Goal: Communication & Community: Answer question/provide support

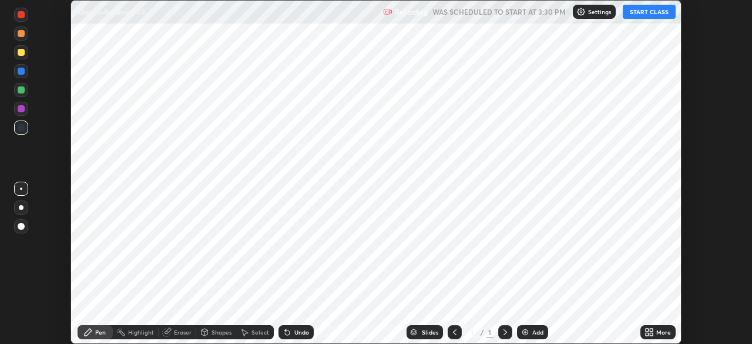
scroll to position [344, 751]
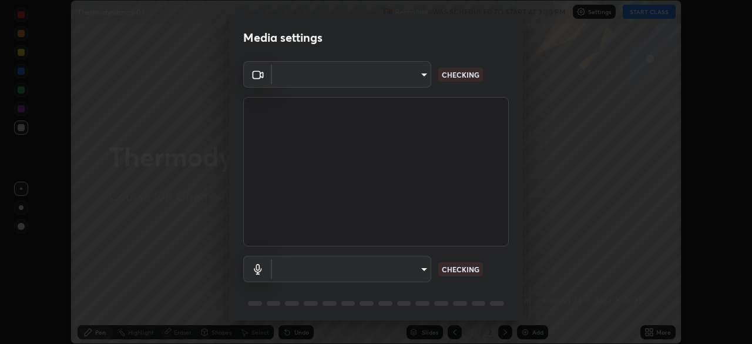
type input "6dd7f26dd43dc758996b1cf006e2949f7a02bee9d132d5f3f41e5eef0e7c266f"
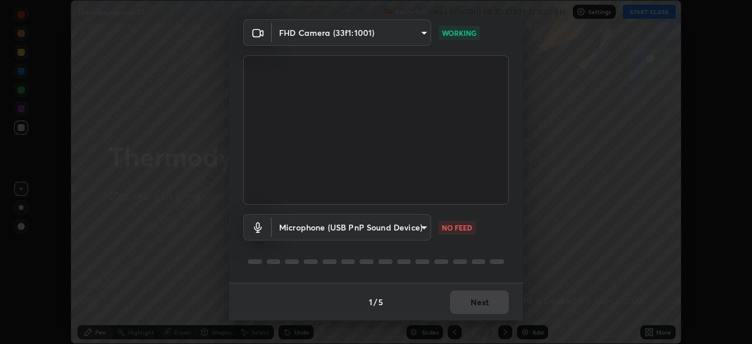
click at [419, 226] on body "Erase all Thermodynamics-03 Recording WAS SCHEDULED TO START AT 3:30 PM Setting…" at bounding box center [376, 172] width 752 height 344
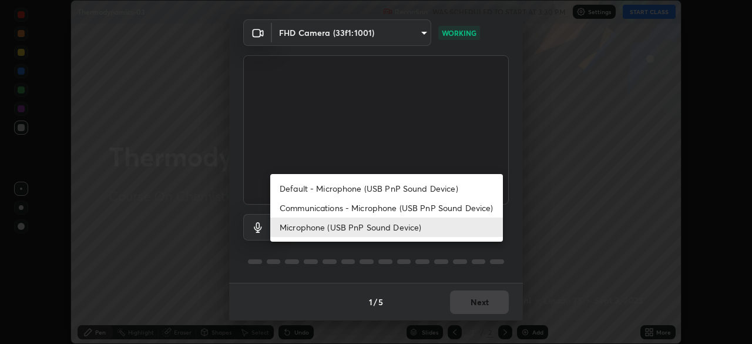
click at [401, 186] on li "Default - Microphone (USB PnP Sound Device)" at bounding box center [386, 188] width 233 height 19
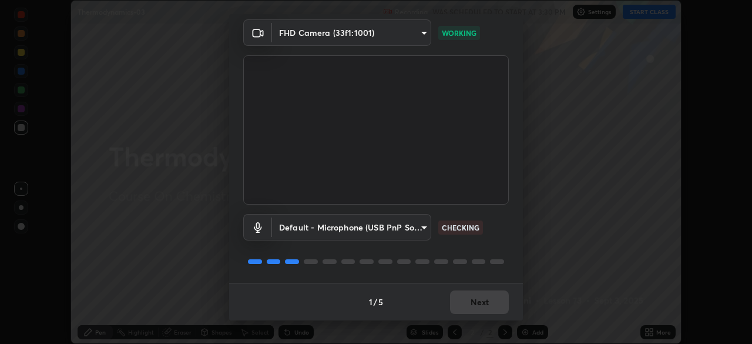
click at [395, 225] on body "Erase all Thermodynamics-03 Recording WAS SCHEDULED TO START AT 3:30 PM Setting…" at bounding box center [376, 172] width 752 height 344
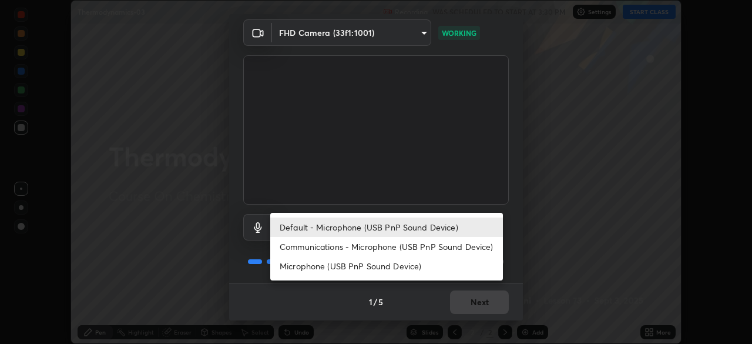
click at [403, 271] on li "Microphone (USB PnP Sound Device)" at bounding box center [386, 265] width 233 height 19
type input "0b0160ef504d69b7311302bd4c7d591407b4c814319dac9a1ab48f999c272d64"
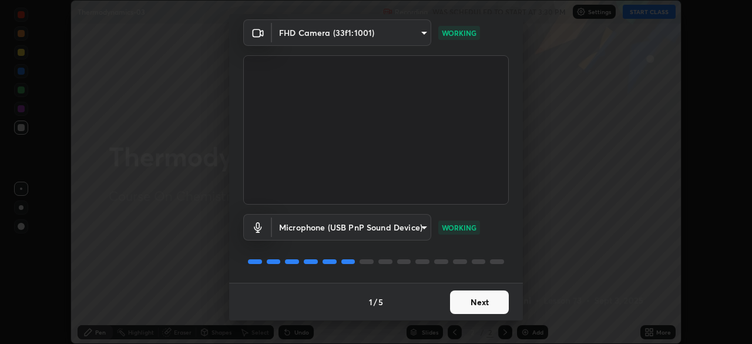
click at [477, 302] on button "Next" at bounding box center [479, 301] width 59 height 23
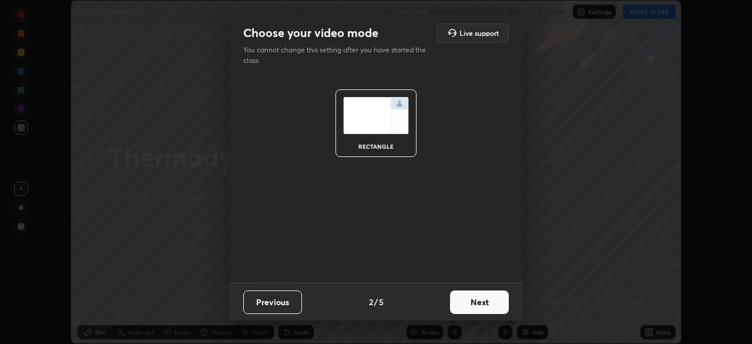
click at [486, 304] on button "Next" at bounding box center [479, 301] width 59 height 23
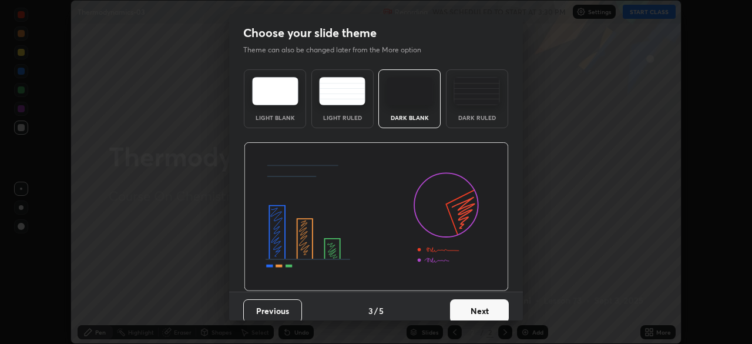
click at [484, 312] on button "Next" at bounding box center [479, 310] width 59 height 23
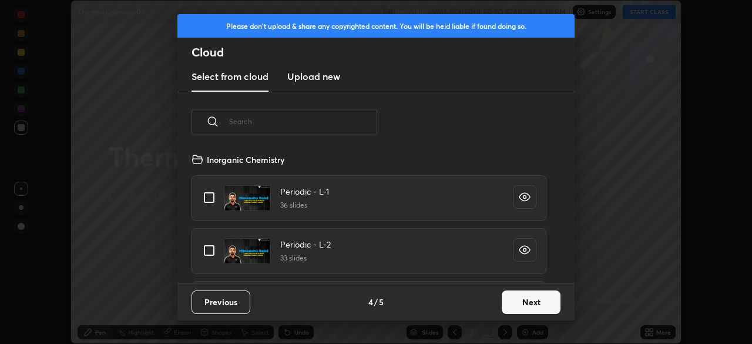
scroll to position [130, 377]
click at [527, 306] on button "Next" at bounding box center [531, 301] width 59 height 23
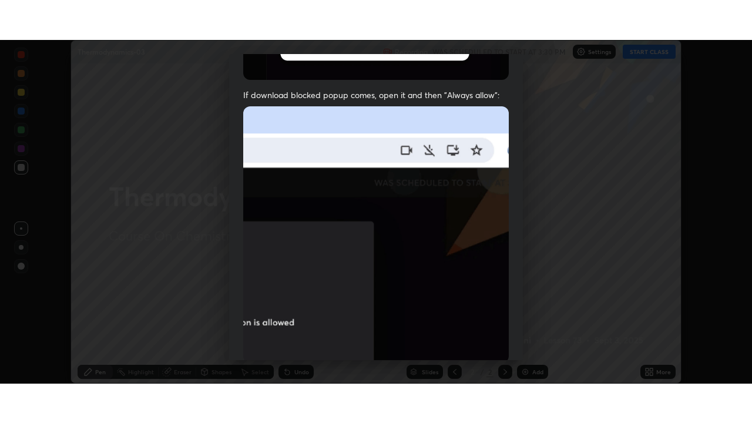
scroll to position [281, 0]
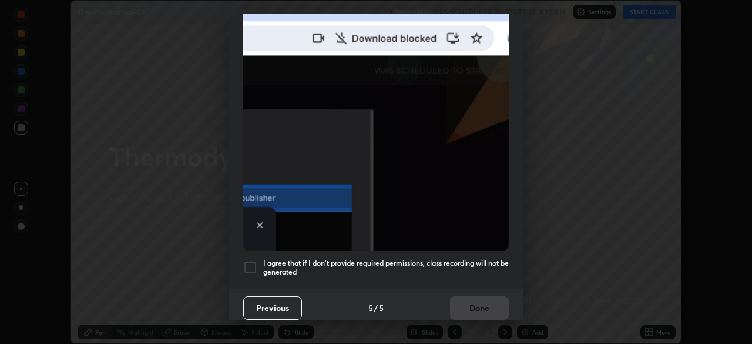
click at [253, 260] on div at bounding box center [250, 267] width 14 height 14
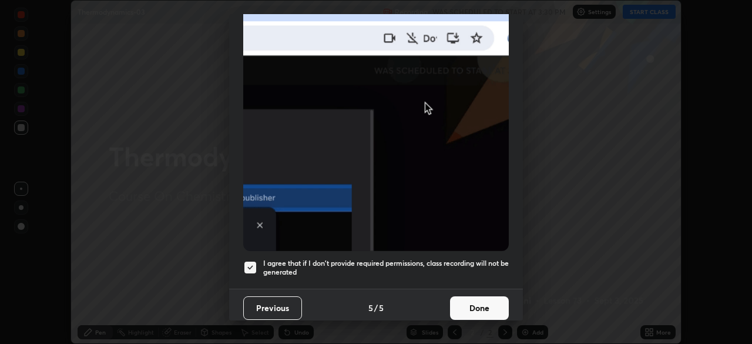
click at [467, 308] on button "Done" at bounding box center [479, 307] width 59 height 23
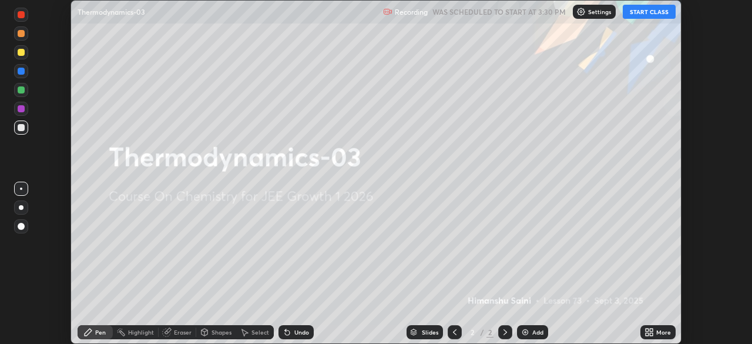
click at [646, 335] on icon at bounding box center [646, 333] width 3 height 3
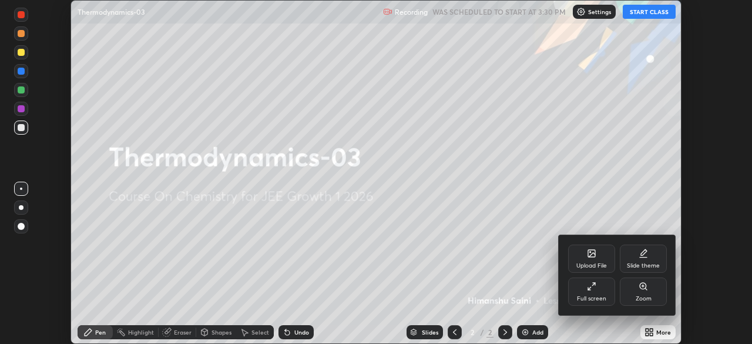
click at [581, 292] on div "Full screen" at bounding box center [591, 291] width 47 height 28
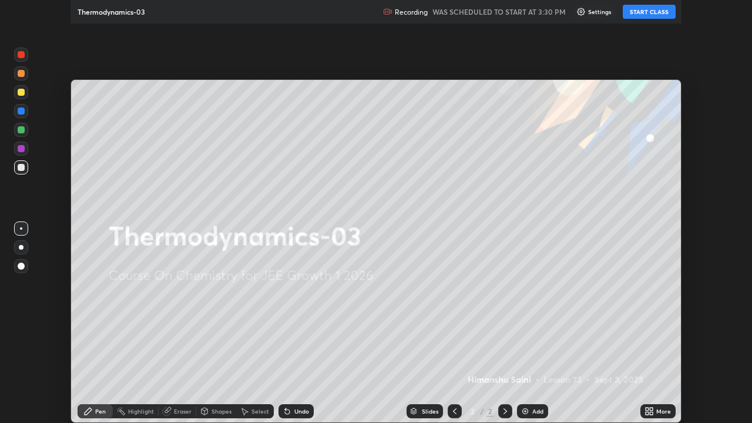
scroll to position [423, 752]
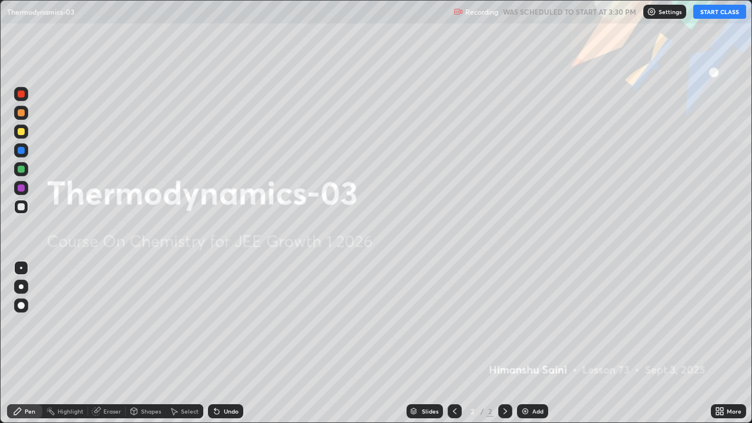
click at [725, 15] on button "START CLASS" at bounding box center [719, 12] width 53 height 14
click at [539, 343] on div "Add" at bounding box center [532, 411] width 31 height 14
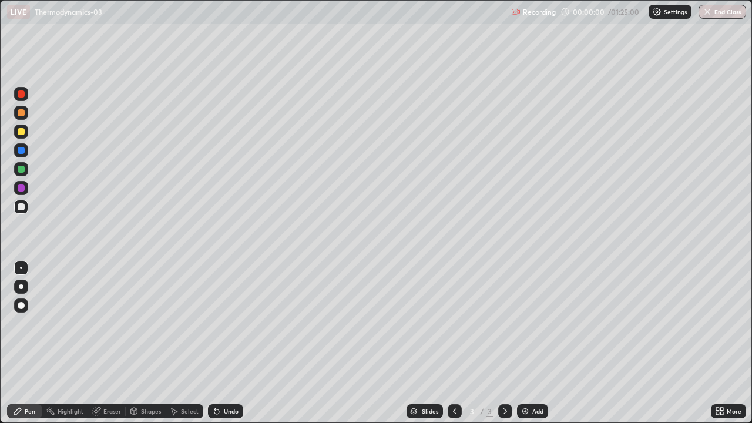
click at [722, 7] on button "End Class" at bounding box center [722, 12] width 48 height 14
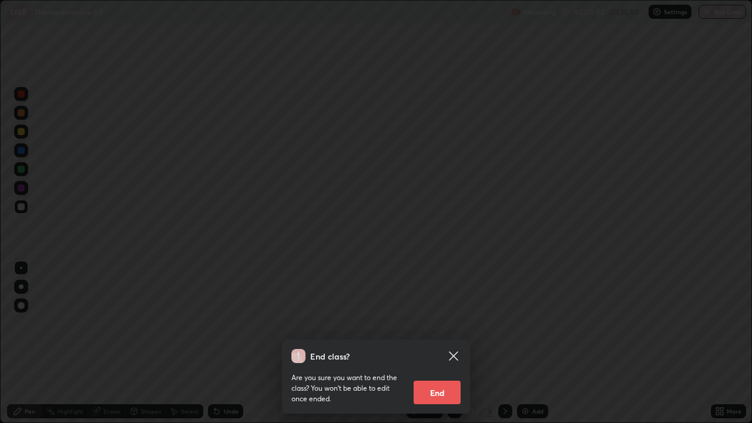
click at [455, 343] on icon at bounding box center [453, 355] width 9 height 9
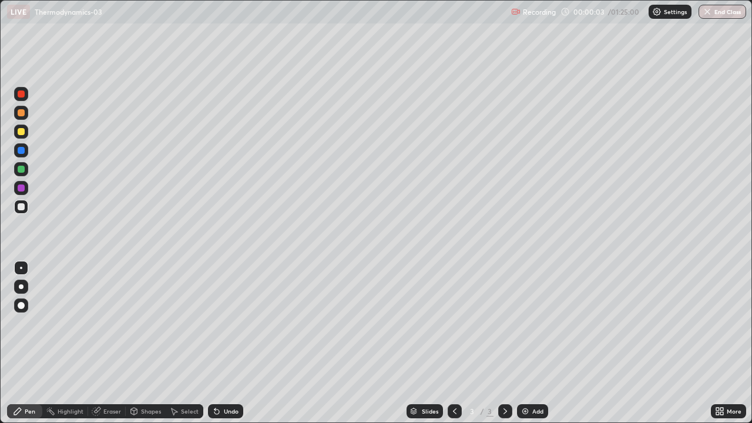
click at [25, 306] on div at bounding box center [21, 305] width 14 height 14
click at [19, 134] on div at bounding box center [21, 131] width 7 height 7
click at [27, 343] on div "Pen" at bounding box center [30, 411] width 11 height 6
click at [18, 114] on div at bounding box center [21, 112] width 7 height 7
click at [231, 343] on div "Undo" at bounding box center [225, 411] width 35 height 14
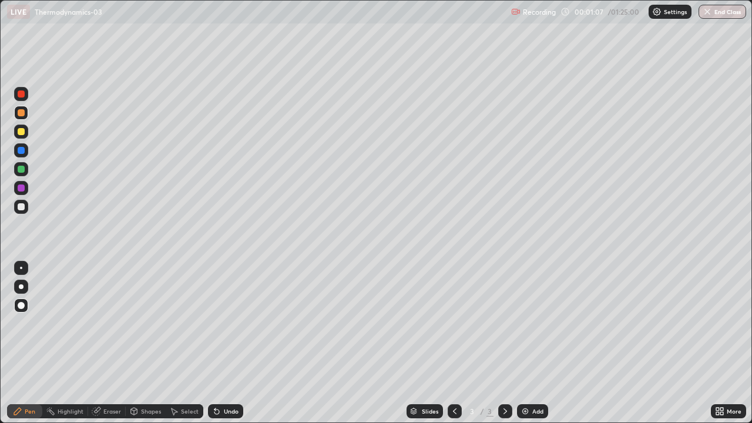
click at [233, 343] on div "Undo" at bounding box center [225, 411] width 35 height 14
click at [224, 343] on div "Undo" at bounding box center [231, 411] width 15 height 6
click at [218, 343] on icon at bounding box center [216, 410] width 9 height 9
click at [23, 189] on div at bounding box center [21, 187] width 7 height 7
click at [228, 343] on div "Undo" at bounding box center [231, 411] width 15 height 6
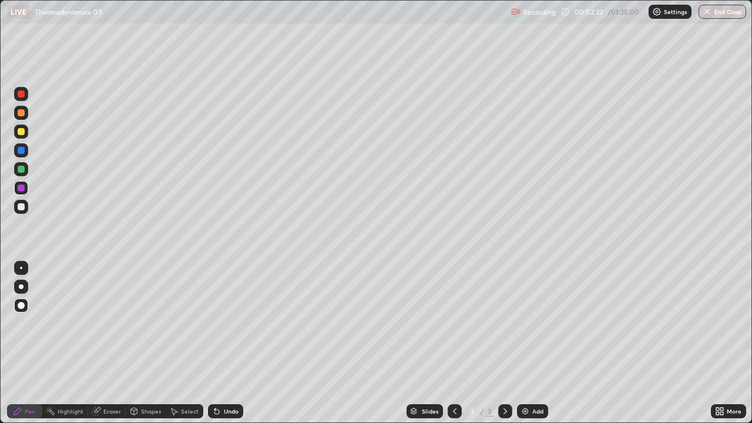
click at [105, 343] on div "Eraser" at bounding box center [112, 411] width 18 height 6
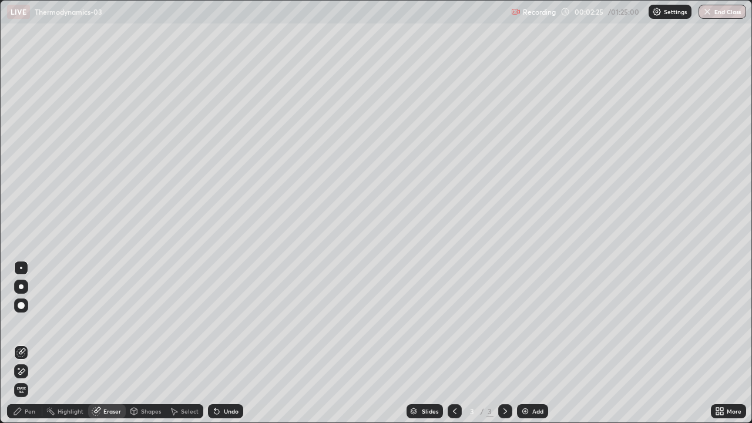
click at [26, 343] on div "Pen" at bounding box center [30, 411] width 11 height 6
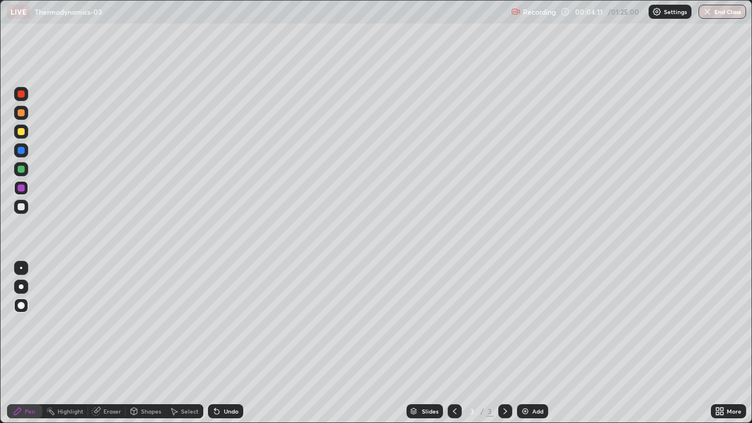
click at [533, 343] on div "Add" at bounding box center [532, 411] width 31 height 14
click at [20, 129] on div at bounding box center [21, 131] width 7 height 7
click at [22, 210] on div at bounding box center [21, 206] width 7 height 7
click at [533, 343] on div "Add" at bounding box center [537, 411] width 11 height 6
click at [19, 133] on div at bounding box center [21, 131] width 7 height 7
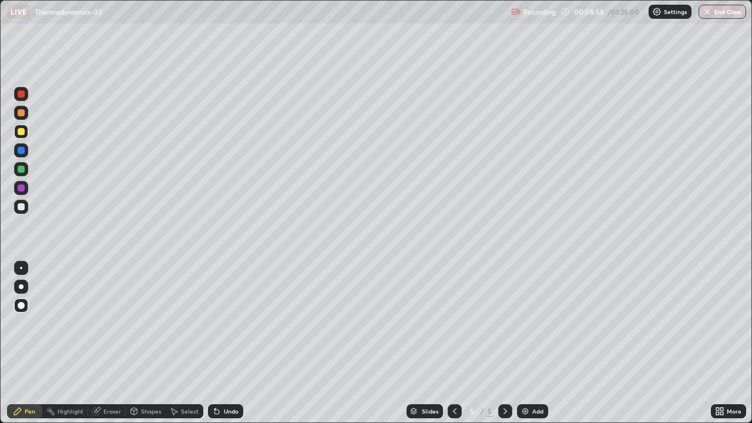
click at [22, 150] on div at bounding box center [21, 150] width 7 height 7
click at [26, 343] on div "Pen" at bounding box center [30, 411] width 11 height 6
click at [14, 208] on div at bounding box center [21, 207] width 14 height 14
click at [21, 166] on div at bounding box center [21, 169] width 7 height 7
click at [18, 132] on div at bounding box center [21, 131] width 7 height 7
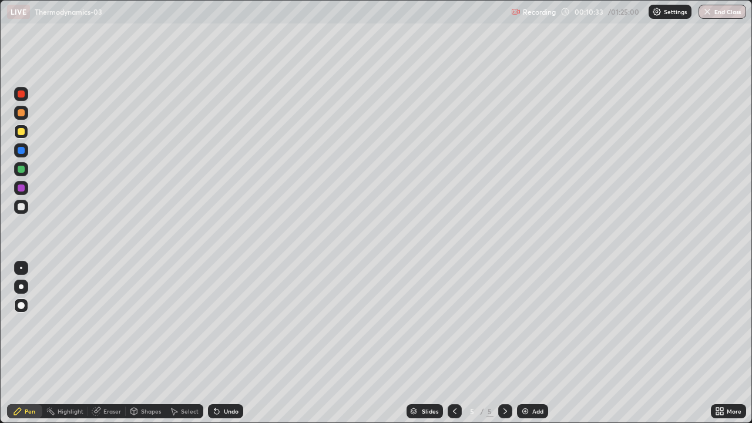
click at [529, 343] on div "Add" at bounding box center [532, 411] width 31 height 14
click at [22, 309] on div at bounding box center [21, 305] width 14 height 14
click at [19, 208] on div at bounding box center [21, 206] width 7 height 7
click at [31, 343] on div "Pen" at bounding box center [30, 411] width 11 height 6
click at [540, 343] on div "Add" at bounding box center [537, 411] width 11 height 6
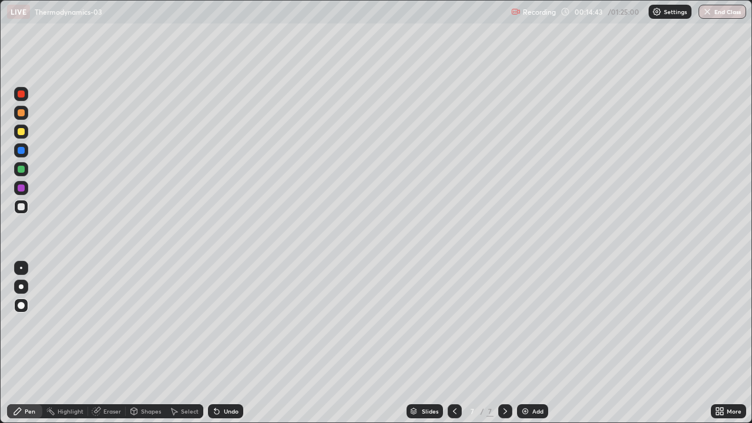
click at [21, 306] on div at bounding box center [21, 305] width 7 height 7
click at [452, 343] on icon at bounding box center [454, 410] width 9 height 9
click at [103, 343] on div "Eraser" at bounding box center [112, 411] width 18 height 6
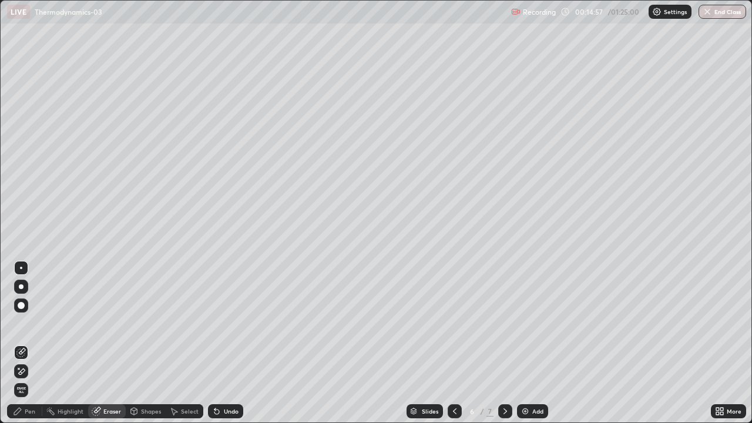
click at [38, 343] on div "Pen" at bounding box center [24, 411] width 35 height 14
click at [35, 343] on div "Pen" at bounding box center [24, 411] width 35 height 14
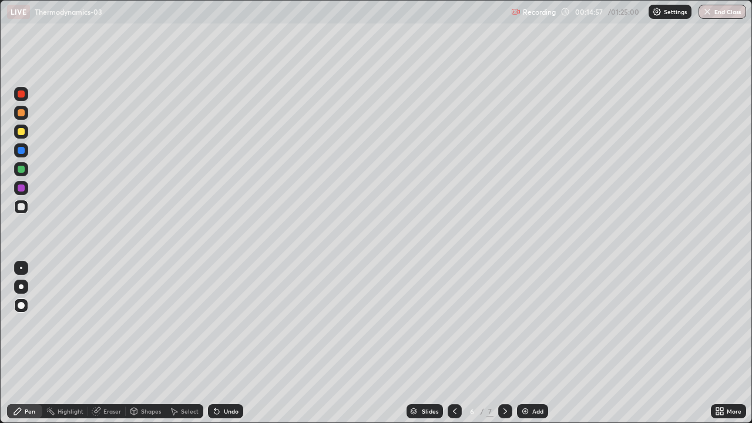
click at [28, 343] on div "Pen" at bounding box center [24, 411] width 35 height 14
click at [509, 343] on div at bounding box center [505, 411] width 14 height 14
click at [20, 132] on div at bounding box center [21, 131] width 7 height 7
click at [21, 207] on div at bounding box center [21, 206] width 7 height 7
click at [22, 170] on div at bounding box center [21, 169] width 7 height 7
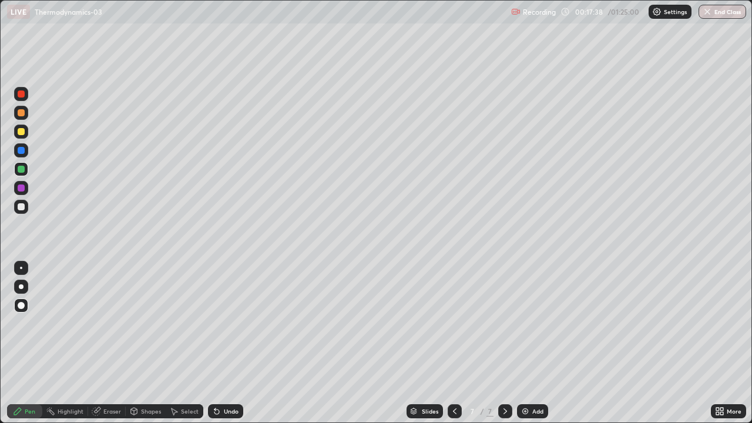
click at [453, 343] on icon at bounding box center [454, 410] width 9 height 9
click at [504, 343] on icon at bounding box center [504, 410] width 9 height 9
click at [18, 209] on div at bounding box center [21, 206] width 7 height 7
click at [236, 343] on div "Undo" at bounding box center [225, 411] width 35 height 14
click at [231, 343] on div "Undo" at bounding box center [231, 411] width 15 height 6
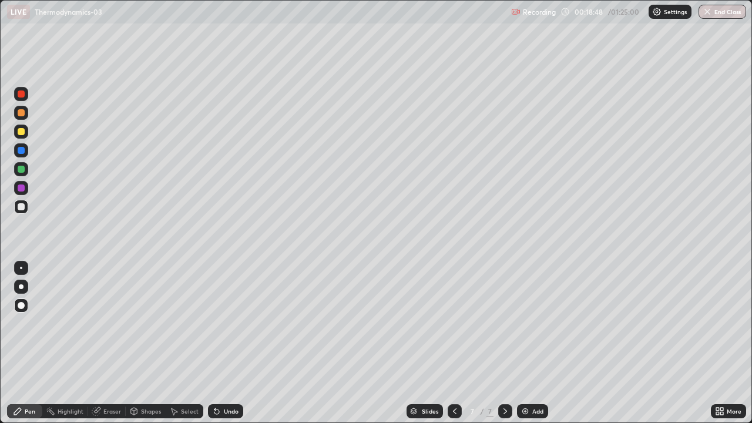
click at [196, 343] on div "Select" at bounding box center [185, 410] width 38 height 23
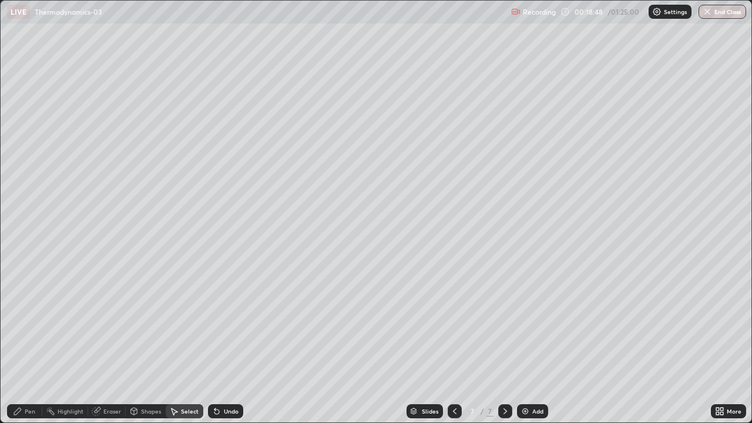
click at [197, 343] on div "Select" at bounding box center [185, 410] width 38 height 23
click at [27, 343] on div "Pen" at bounding box center [24, 411] width 35 height 14
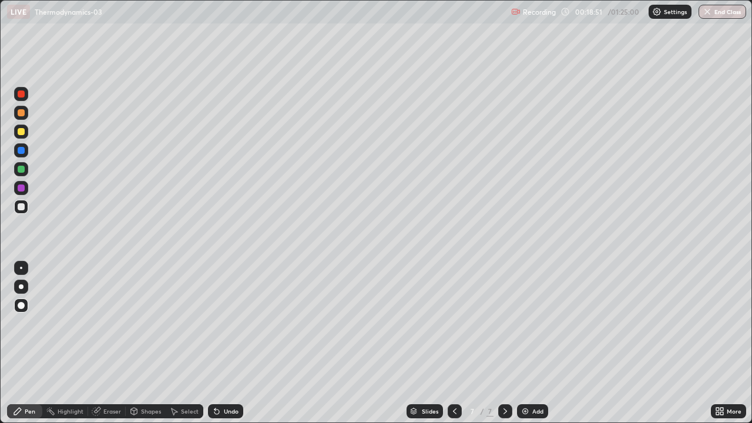
click at [197, 343] on div "Select" at bounding box center [185, 410] width 38 height 23
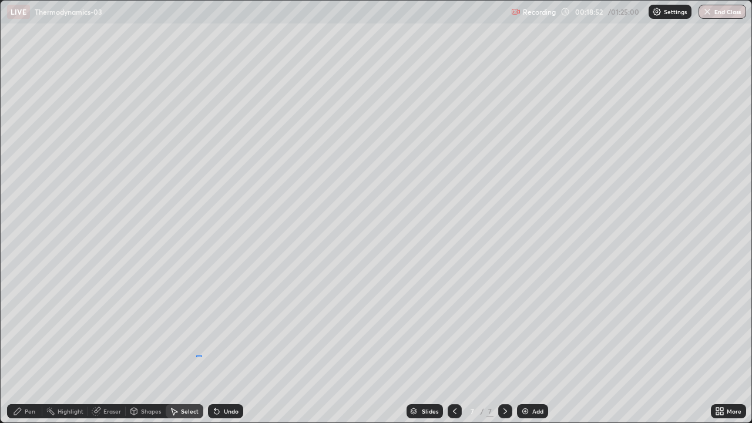
click at [207, 343] on div "0 ° Undo Copy Duplicate Duplicate to new slide Delete" at bounding box center [376, 212] width 751 height 422
click at [29, 343] on div "Pen" at bounding box center [24, 411] width 35 height 14
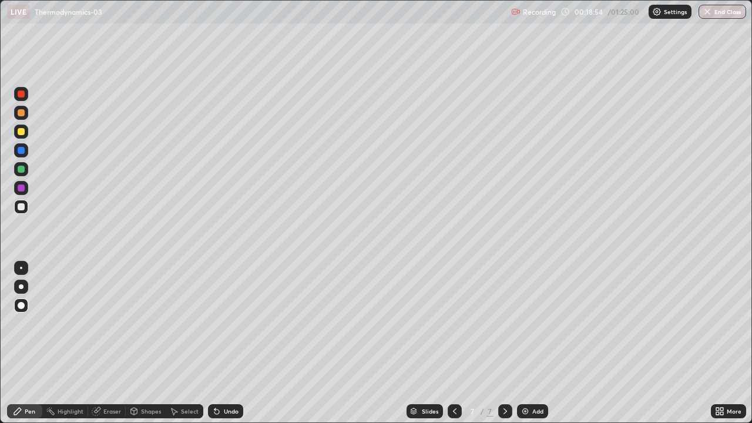
click at [196, 343] on div "Select" at bounding box center [190, 411] width 18 height 6
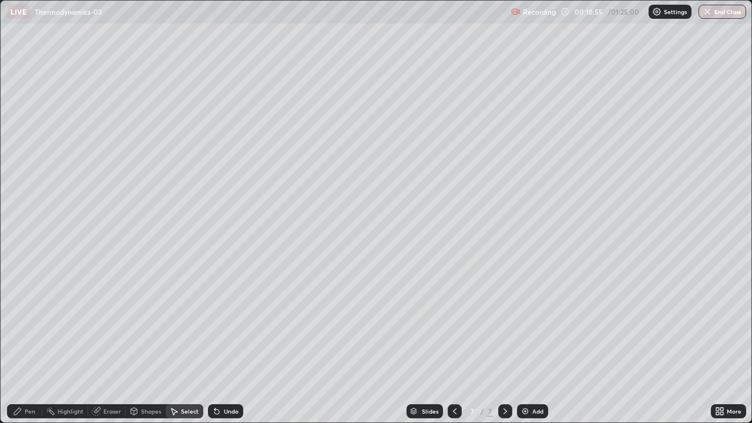
click at [224, 343] on div "Undo" at bounding box center [231, 411] width 15 height 6
click at [221, 343] on div "Undo" at bounding box center [225, 411] width 35 height 14
click at [28, 343] on div "Pen" at bounding box center [24, 411] width 35 height 14
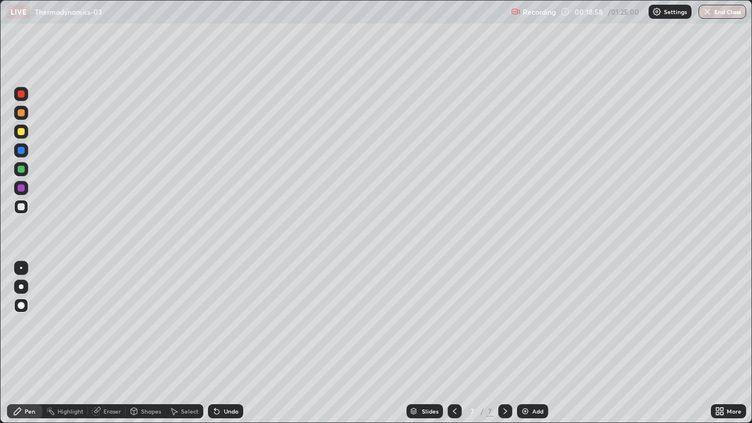
click at [22, 189] on div at bounding box center [21, 187] width 7 height 7
click at [543, 343] on div "Add" at bounding box center [532, 411] width 31 height 14
click at [455, 343] on div at bounding box center [455, 410] width 14 height 23
click at [543, 343] on div "Add" at bounding box center [532, 411] width 31 height 14
click at [457, 343] on icon at bounding box center [454, 410] width 9 height 9
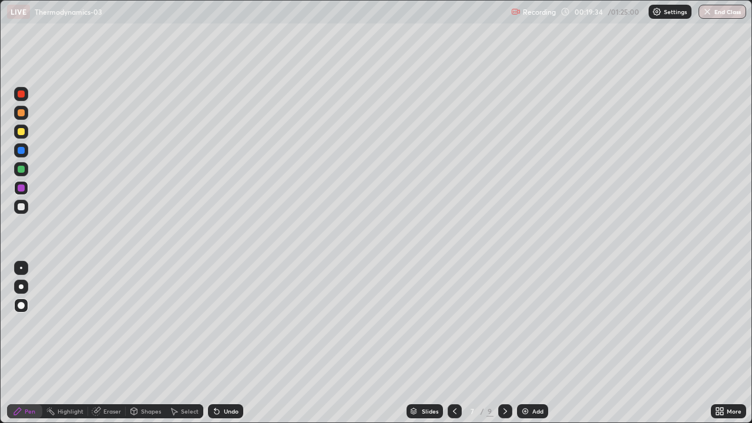
click at [100, 343] on div "Eraser" at bounding box center [107, 411] width 38 height 14
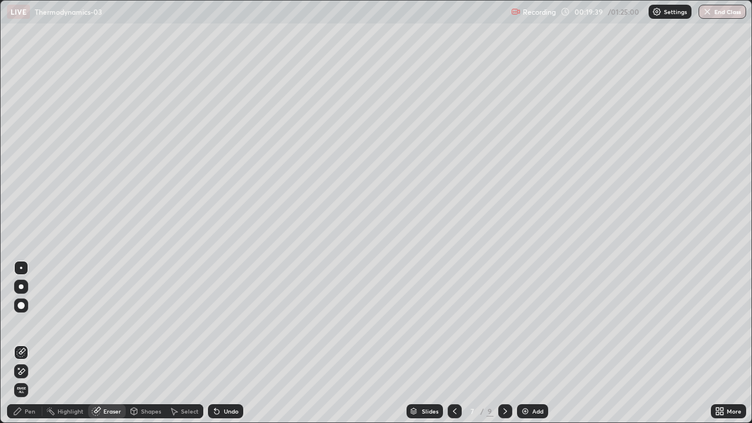
click at [24, 343] on div "Pen" at bounding box center [24, 411] width 35 height 14
click at [28, 343] on div "Pen" at bounding box center [24, 411] width 35 height 14
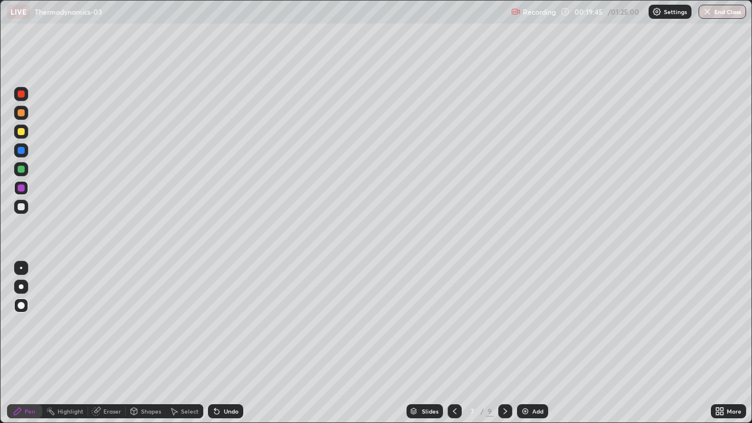
click at [25, 343] on div "Pen" at bounding box center [24, 411] width 35 height 14
click at [21, 206] on div at bounding box center [21, 206] width 7 height 7
click at [530, 343] on div "Add" at bounding box center [532, 411] width 31 height 14
click at [24, 343] on div "Pen" at bounding box center [24, 411] width 35 height 14
click at [21, 207] on div at bounding box center [21, 206] width 7 height 7
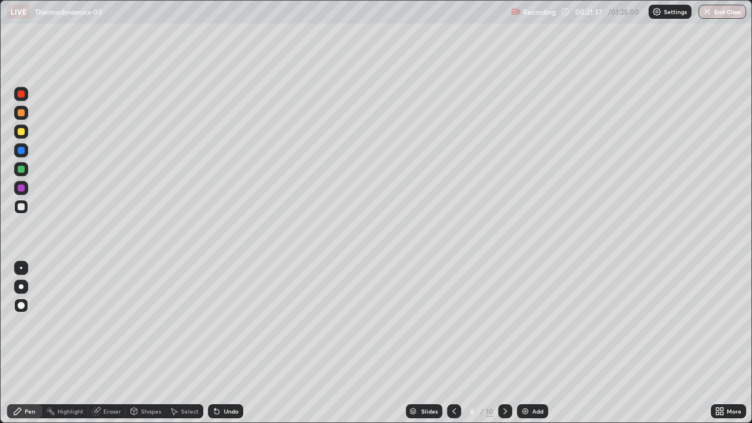
click at [18, 134] on div at bounding box center [21, 132] width 14 height 14
click at [18, 116] on div at bounding box center [21, 113] width 14 height 14
click at [224, 343] on div "Undo" at bounding box center [231, 411] width 15 height 6
click at [230, 343] on div "Undo" at bounding box center [225, 411] width 35 height 14
click at [229, 343] on div "Undo" at bounding box center [225, 411] width 35 height 14
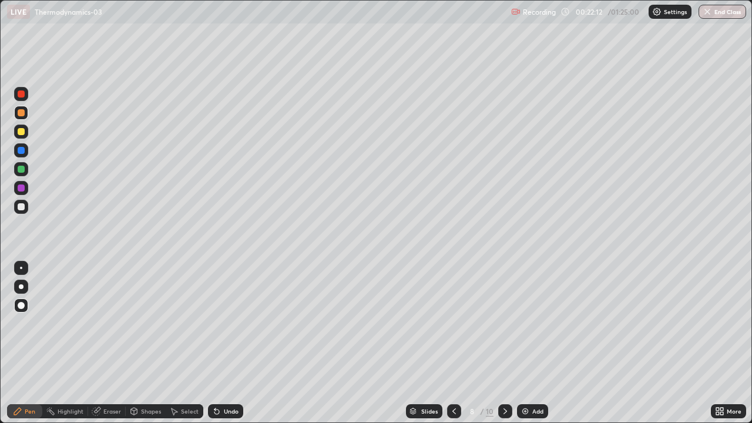
click at [228, 343] on div "Undo" at bounding box center [225, 411] width 35 height 14
click at [231, 343] on div "Undo" at bounding box center [225, 411] width 35 height 14
click at [224, 343] on div "Undo" at bounding box center [231, 411] width 15 height 6
click at [23, 343] on div "Pen" at bounding box center [24, 411] width 35 height 14
click at [16, 211] on div at bounding box center [21, 207] width 14 height 14
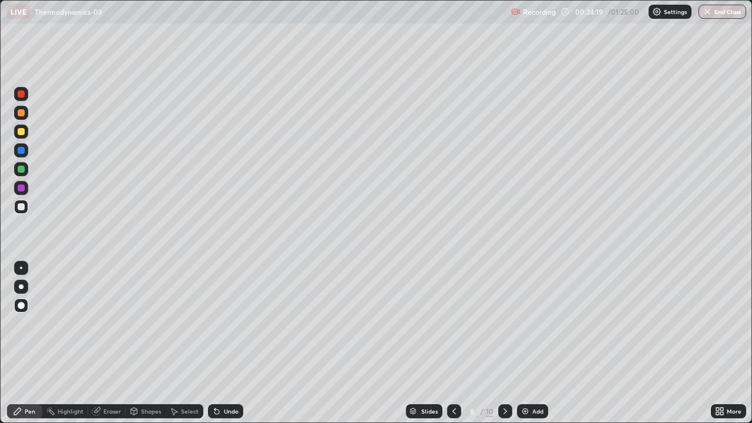
click at [227, 343] on div "Undo" at bounding box center [225, 411] width 35 height 14
click at [228, 343] on div "Undo" at bounding box center [231, 411] width 15 height 6
click at [227, 343] on div "Undo" at bounding box center [225, 411] width 35 height 14
click at [17, 206] on div at bounding box center [21, 207] width 14 height 14
click at [19, 189] on div at bounding box center [21, 187] width 7 height 7
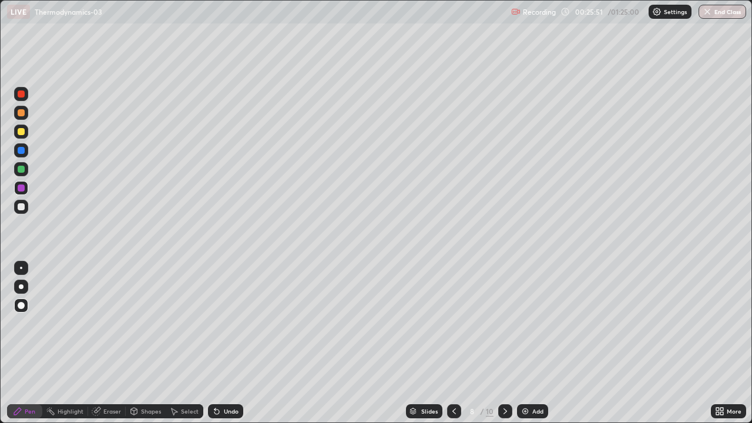
click at [529, 343] on div "Add" at bounding box center [532, 411] width 31 height 14
click at [19, 133] on div at bounding box center [21, 131] width 7 height 7
click at [228, 343] on div "Undo" at bounding box center [225, 411] width 35 height 14
click at [224, 343] on div "Undo" at bounding box center [225, 411] width 35 height 14
click at [21, 208] on div at bounding box center [21, 206] width 7 height 7
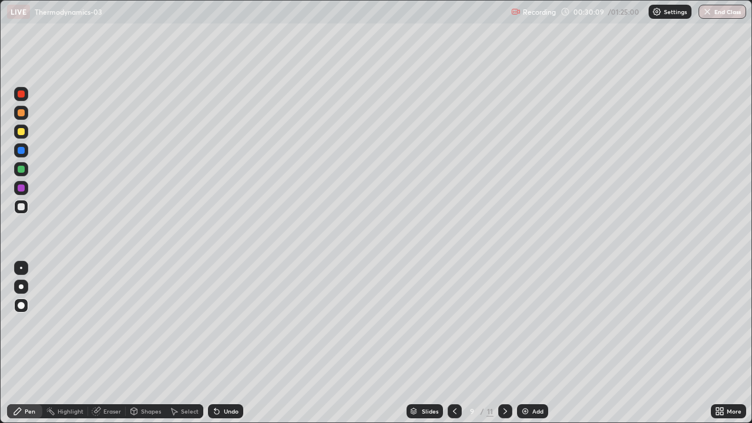
click at [532, 343] on div "Add" at bounding box center [537, 411] width 11 height 6
click at [26, 343] on div "Pen" at bounding box center [30, 411] width 11 height 6
click at [21, 189] on div at bounding box center [21, 187] width 7 height 7
click at [21, 343] on div "Pen" at bounding box center [24, 411] width 35 height 14
click at [27, 343] on div "Pen" at bounding box center [24, 411] width 35 height 14
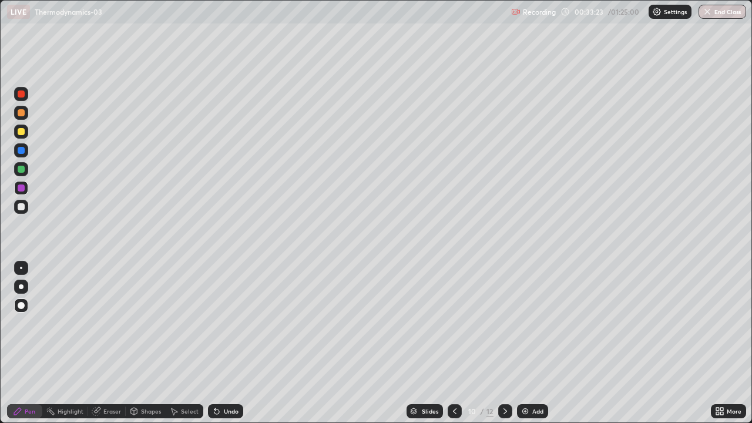
click at [16, 164] on div at bounding box center [21, 169] width 14 height 14
click at [16, 130] on div at bounding box center [21, 132] width 14 height 14
click at [19, 117] on div at bounding box center [21, 113] width 14 height 14
click at [458, 343] on div at bounding box center [455, 411] width 14 height 14
click at [508, 343] on icon at bounding box center [504, 410] width 9 height 9
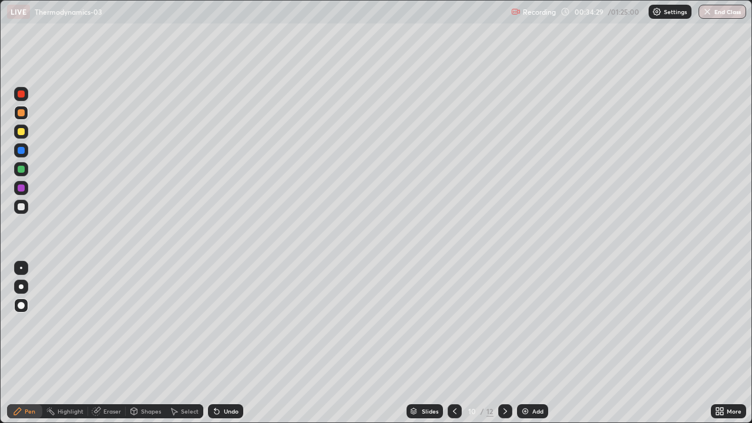
click at [21, 133] on div at bounding box center [21, 131] width 7 height 7
click at [23, 209] on div at bounding box center [21, 206] width 7 height 7
click at [119, 343] on div "Eraser" at bounding box center [112, 411] width 18 height 6
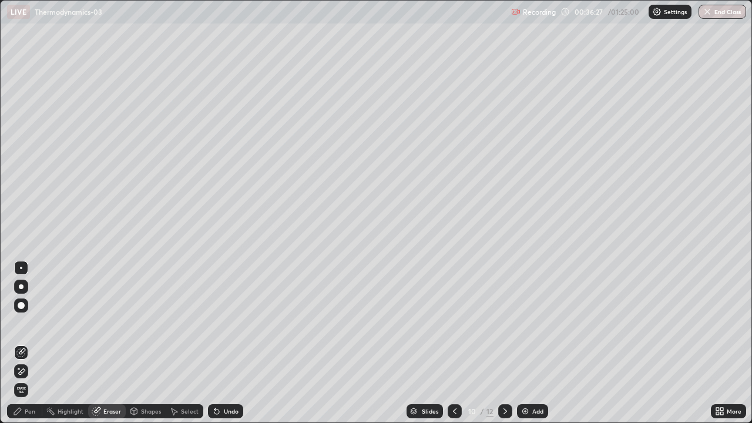
click at [31, 343] on div "Pen" at bounding box center [30, 411] width 11 height 6
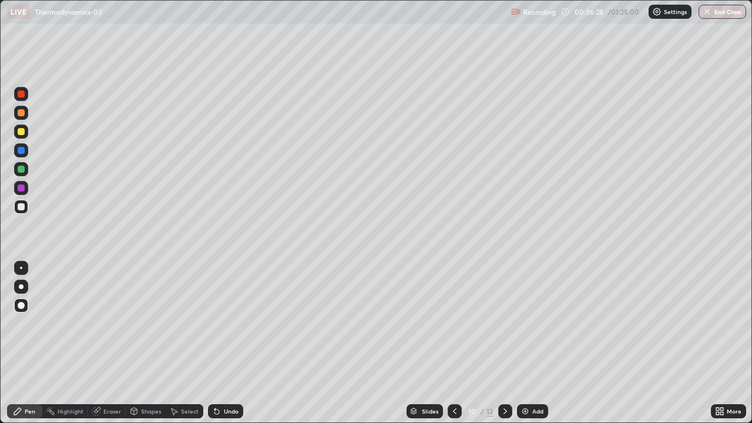
click at [113, 343] on div "Eraser" at bounding box center [112, 411] width 18 height 6
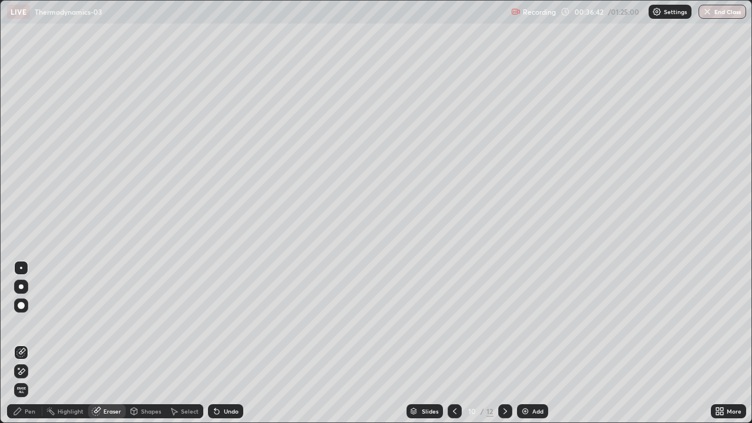
click at [24, 343] on icon at bounding box center [22, 371] width 6 height 6
click at [33, 343] on div "Pen" at bounding box center [30, 411] width 11 height 6
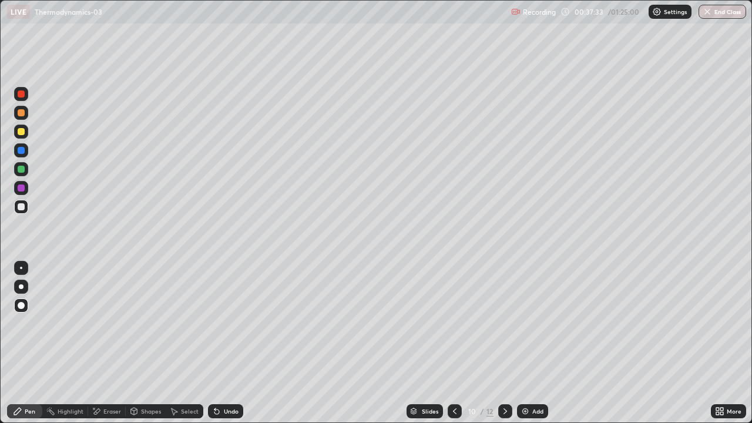
click at [529, 343] on div "Add" at bounding box center [532, 411] width 31 height 14
click at [20, 134] on div at bounding box center [21, 131] width 7 height 7
click at [533, 343] on div "Add" at bounding box center [537, 411] width 11 height 6
click at [18, 208] on div at bounding box center [21, 207] width 14 height 14
click at [19, 187] on div at bounding box center [21, 187] width 7 height 7
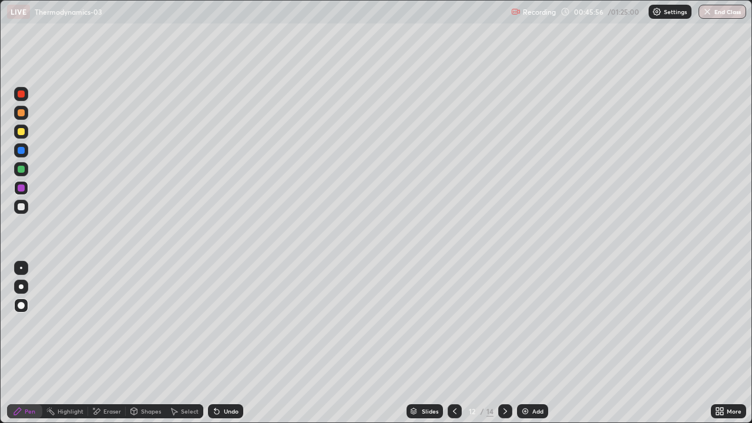
click at [221, 343] on div "Undo" at bounding box center [225, 411] width 35 height 14
click at [534, 343] on div "Add" at bounding box center [532, 411] width 31 height 14
click at [456, 343] on div at bounding box center [455, 411] width 14 height 14
click at [510, 343] on div at bounding box center [505, 411] width 14 height 14
click at [453, 343] on icon at bounding box center [454, 410] width 9 height 9
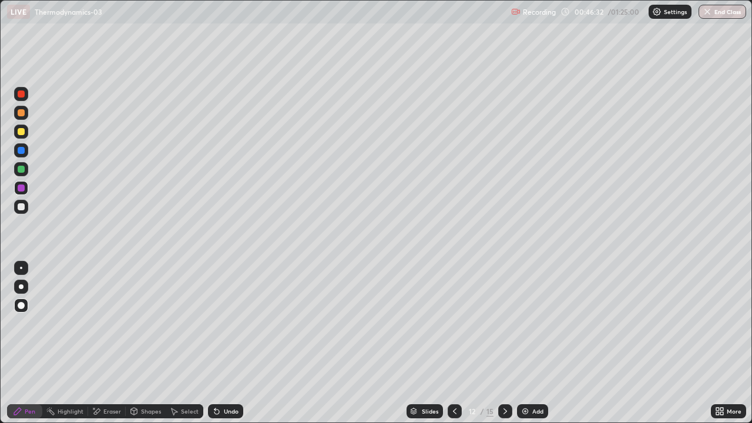
click at [504, 343] on icon at bounding box center [504, 410] width 9 height 9
click at [214, 343] on div "Undo" at bounding box center [225, 411] width 35 height 14
click at [229, 343] on div "Undo" at bounding box center [231, 411] width 15 height 6
click at [225, 343] on div "Undo" at bounding box center [231, 411] width 15 height 6
click at [226, 343] on div "Undo" at bounding box center [231, 411] width 15 height 6
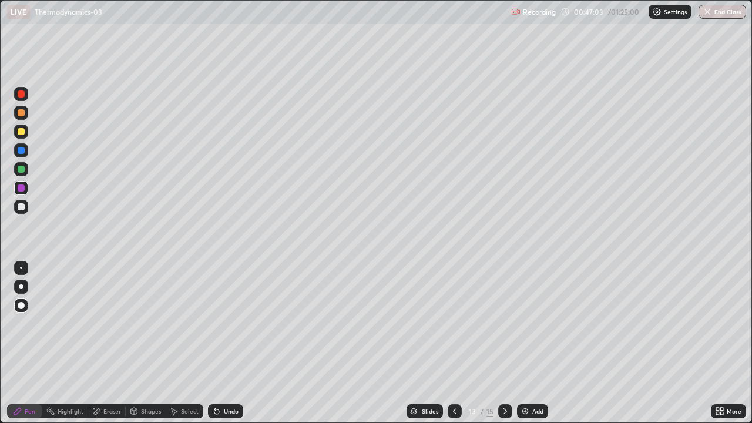
click at [227, 343] on div "Undo" at bounding box center [231, 411] width 15 height 6
click at [225, 343] on div "Undo" at bounding box center [231, 411] width 15 height 6
click at [226, 343] on div "Undo" at bounding box center [231, 411] width 15 height 6
click at [225, 343] on div "Undo" at bounding box center [231, 411] width 15 height 6
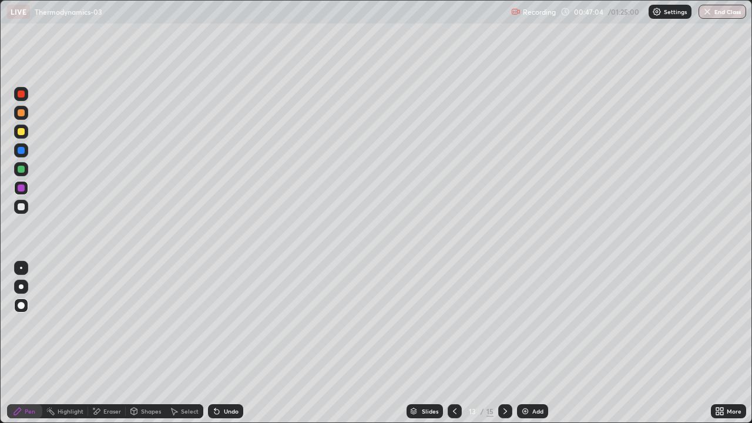
click at [226, 343] on div "Undo" at bounding box center [225, 411] width 35 height 14
click at [453, 343] on icon at bounding box center [454, 410] width 9 height 9
click at [505, 343] on icon at bounding box center [504, 410] width 9 height 9
click at [453, 343] on icon at bounding box center [454, 410] width 9 height 9
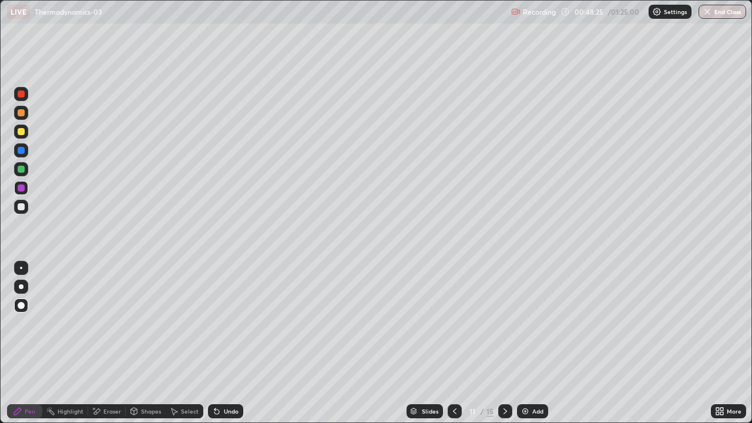
click at [509, 343] on div at bounding box center [505, 411] width 14 height 14
click at [221, 343] on div "Undo" at bounding box center [225, 411] width 35 height 14
click at [504, 343] on icon at bounding box center [504, 410] width 9 height 9
click at [528, 343] on img at bounding box center [524, 410] width 9 height 9
click at [21, 132] on div at bounding box center [21, 131] width 7 height 7
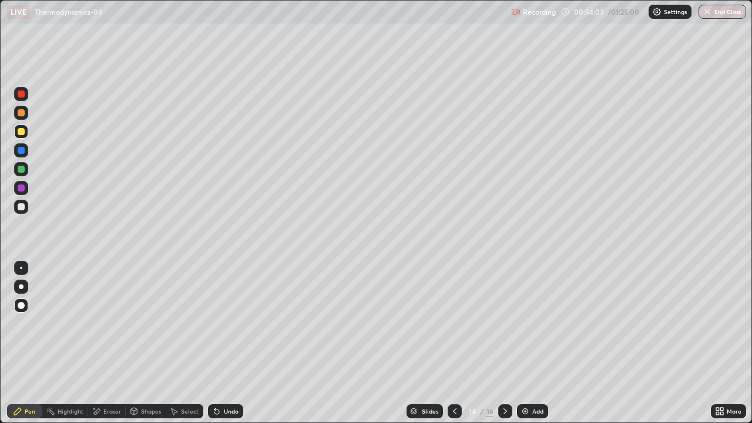
click at [20, 208] on div at bounding box center [21, 206] width 7 height 7
click at [534, 343] on div "Add" at bounding box center [537, 411] width 11 height 6
click at [20, 343] on icon at bounding box center [17, 411] width 7 height 7
click at [21, 132] on div at bounding box center [21, 131] width 7 height 7
click at [110, 343] on div "Eraser" at bounding box center [112, 411] width 18 height 6
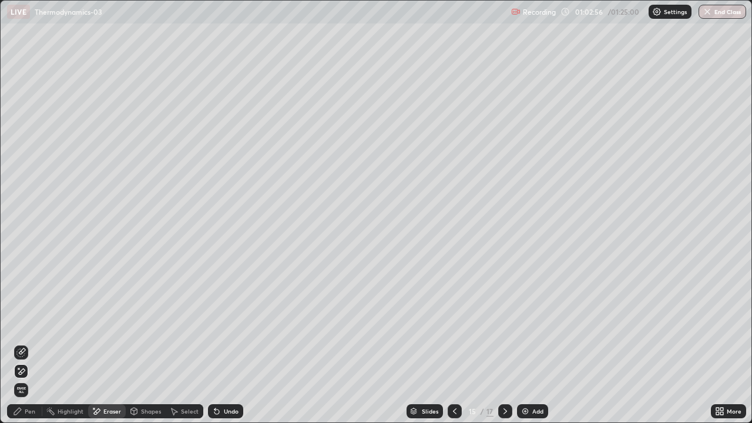
click at [33, 343] on div "Pen" at bounding box center [24, 411] width 35 height 14
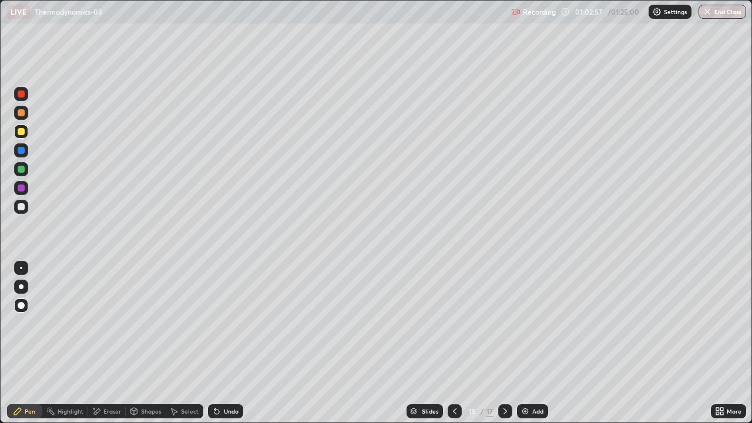
click at [22, 188] on div at bounding box center [21, 187] width 7 height 7
click at [448, 343] on div at bounding box center [455, 410] width 14 height 23
click at [503, 343] on icon at bounding box center [505, 411] width 4 height 6
click at [419, 343] on div "Slides" at bounding box center [424, 411] width 36 height 14
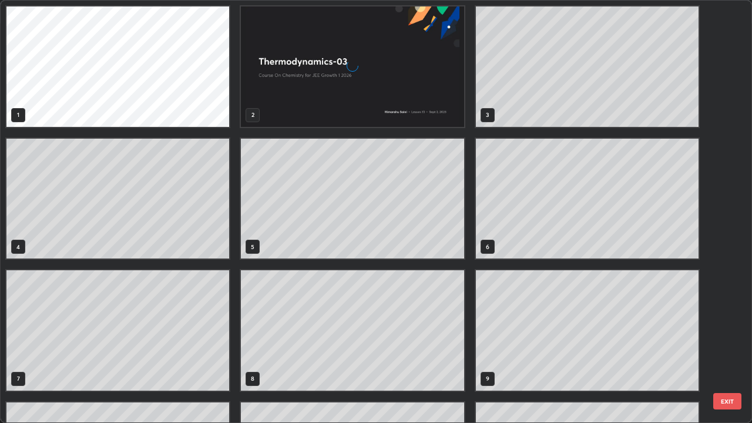
scroll to position [418, 745]
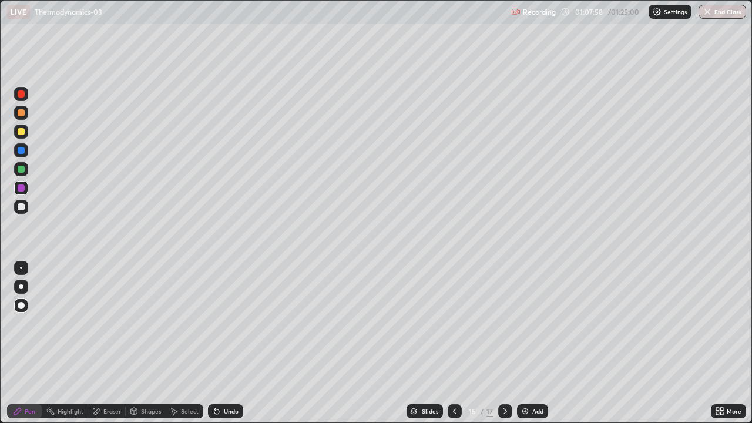
click at [530, 343] on div "Add" at bounding box center [532, 411] width 31 height 14
click at [452, 343] on icon at bounding box center [454, 410] width 9 height 9
click at [504, 343] on icon at bounding box center [505, 411] width 4 height 6
click at [102, 343] on div "Eraser" at bounding box center [107, 411] width 38 height 14
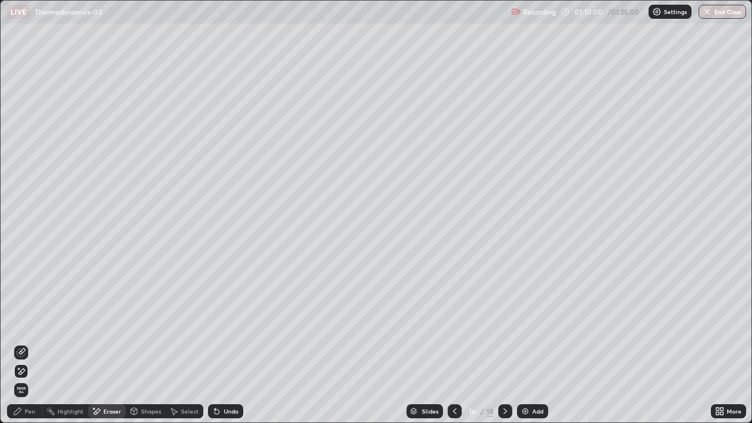
click at [19, 343] on span "Erase all" at bounding box center [21, 389] width 13 height 7
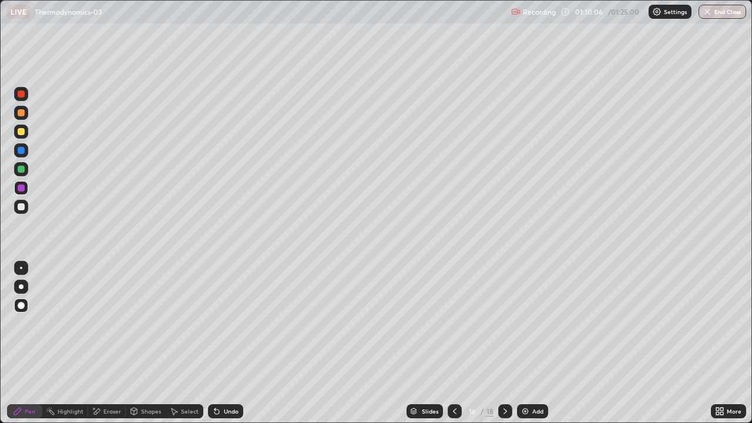
click at [24, 133] on div at bounding box center [21, 131] width 7 height 7
click at [534, 343] on div "Add" at bounding box center [537, 411] width 11 height 6
click at [21, 113] on div at bounding box center [21, 112] width 7 height 7
click at [19, 206] on div at bounding box center [21, 206] width 7 height 7
click at [16, 130] on div at bounding box center [21, 132] width 14 height 14
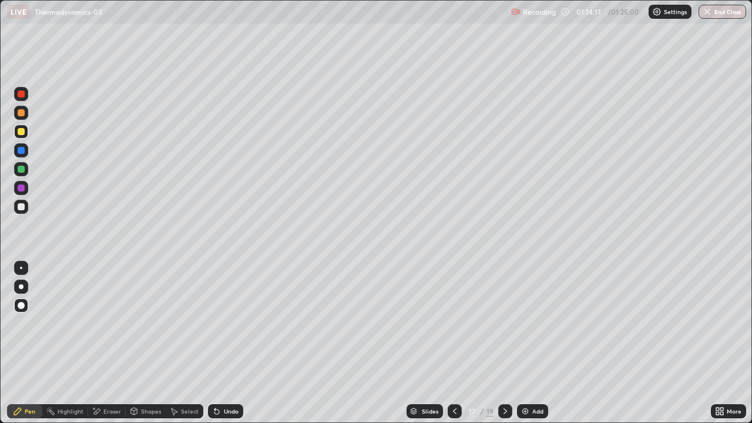
click at [21, 204] on div at bounding box center [21, 206] width 7 height 7
click at [19, 168] on div at bounding box center [21, 169] width 7 height 7
click at [532, 343] on div "Add" at bounding box center [537, 411] width 11 height 6
click at [138, 343] on div "Shapes" at bounding box center [146, 411] width 40 height 14
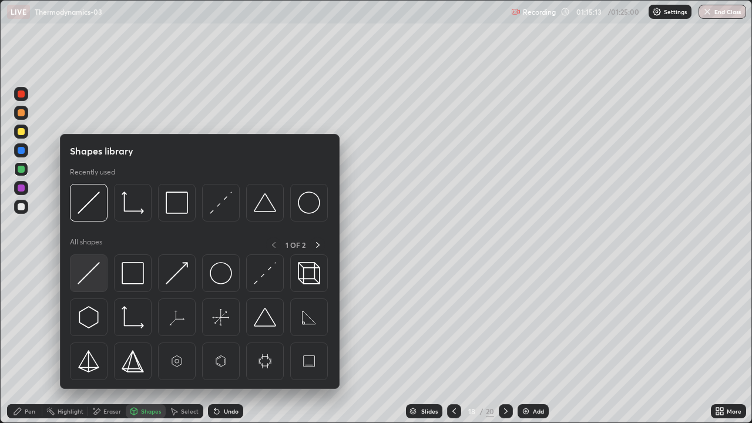
click at [86, 281] on img at bounding box center [89, 273] width 22 height 22
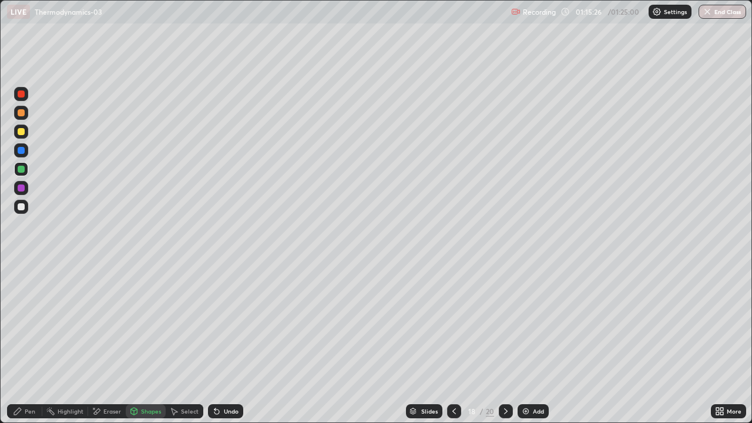
click at [27, 343] on div "Pen" at bounding box center [24, 411] width 35 height 14
click at [22, 211] on div at bounding box center [21, 207] width 14 height 14
click at [150, 343] on div "Shapes" at bounding box center [146, 411] width 40 height 14
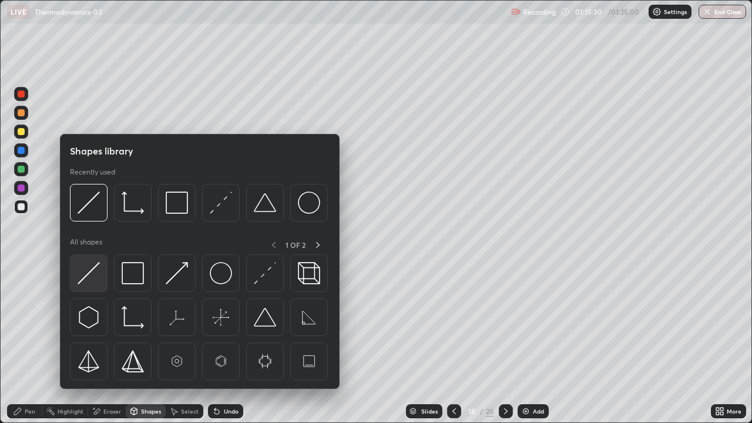
click at [95, 282] on img at bounding box center [89, 273] width 22 height 22
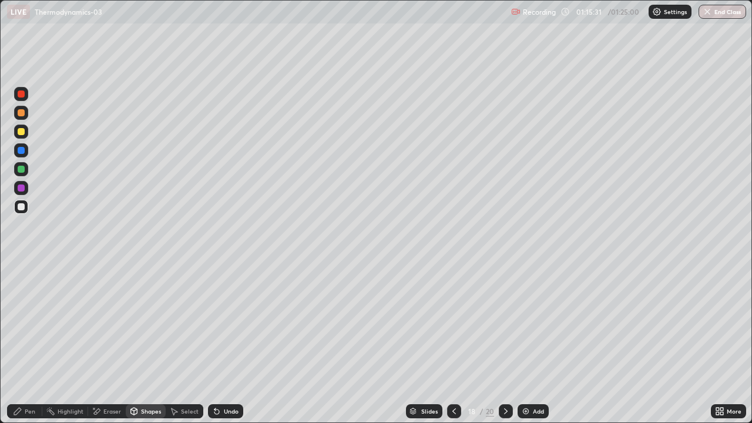
click at [21, 150] on div at bounding box center [21, 150] width 7 height 7
click at [24, 343] on div "Pen" at bounding box center [24, 411] width 35 height 14
click at [16, 203] on div at bounding box center [21, 207] width 14 height 14
click at [20, 113] on div at bounding box center [21, 112] width 7 height 7
click at [19, 114] on div at bounding box center [21, 112] width 7 height 7
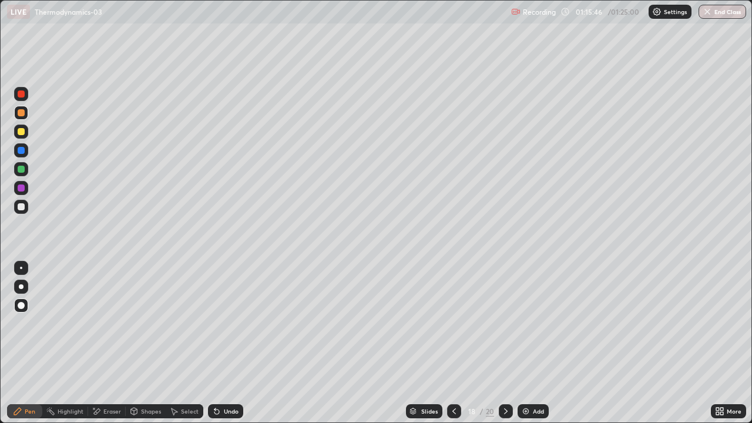
click at [19, 95] on div at bounding box center [21, 93] width 7 height 7
click at [21, 113] on div at bounding box center [21, 112] width 7 height 7
click at [103, 343] on div "Eraser" at bounding box center [112, 411] width 18 height 6
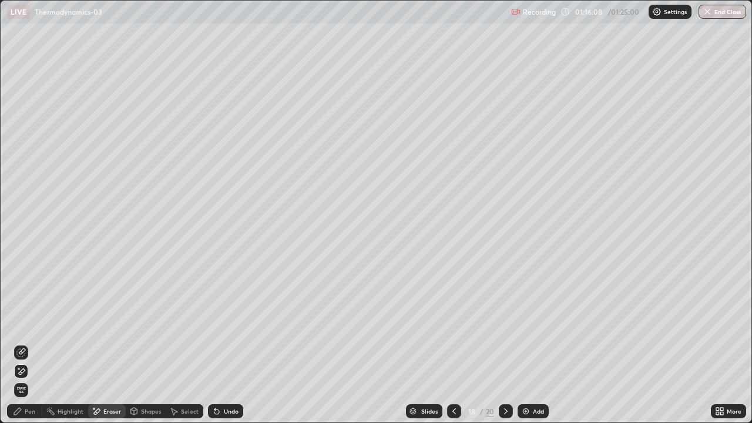
click at [218, 343] on div "Undo" at bounding box center [225, 411] width 35 height 14
click at [28, 343] on div "Pen" at bounding box center [30, 411] width 11 height 6
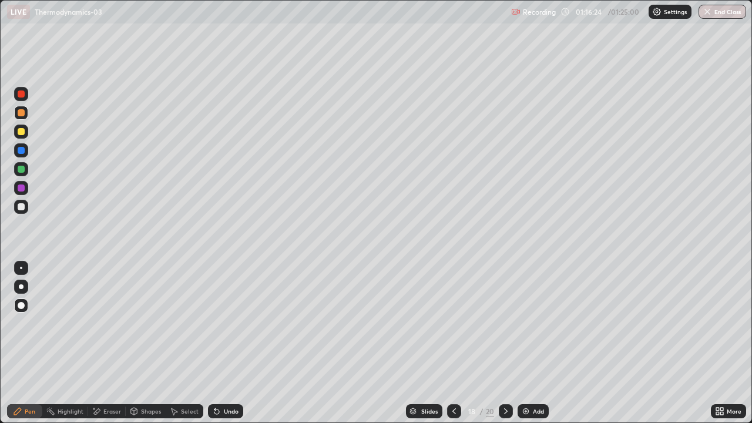
click at [103, 343] on div "Eraser" at bounding box center [107, 411] width 38 height 14
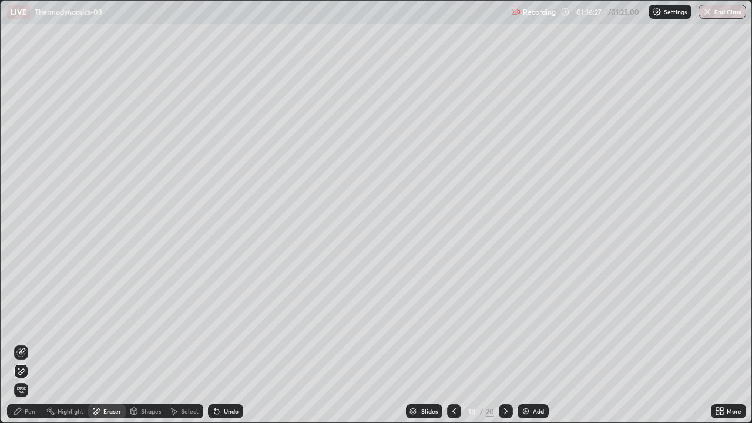
click at [23, 343] on div "Pen" at bounding box center [24, 411] width 35 height 14
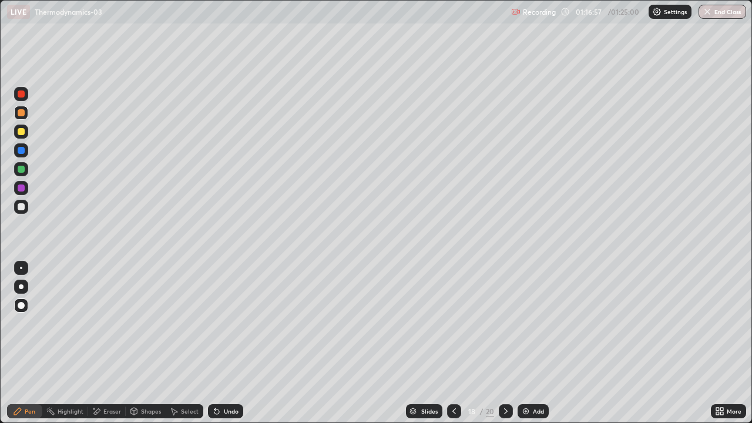
click at [23, 343] on div "Pen" at bounding box center [24, 411] width 35 height 14
click at [20, 188] on div at bounding box center [21, 187] width 7 height 7
click at [20, 136] on div at bounding box center [21, 132] width 14 height 14
click at [20, 150] on div at bounding box center [21, 150] width 7 height 7
click at [448, 343] on div at bounding box center [454, 411] width 14 height 14
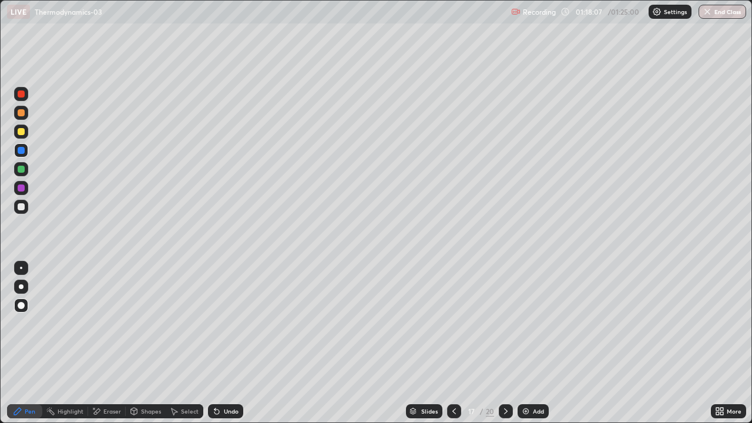
click at [509, 343] on div at bounding box center [506, 411] width 14 height 14
click at [454, 343] on icon at bounding box center [454, 411] width 4 height 6
click at [534, 343] on div "Add" at bounding box center [532, 411] width 31 height 14
click at [134, 343] on icon at bounding box center [134, 413] width 0 height 4
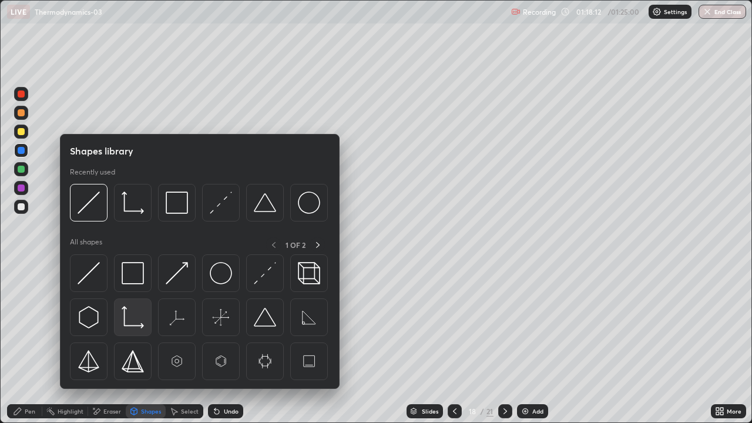
click at [130, 318] on img at bounding box center [133, 317] width 22 height 22
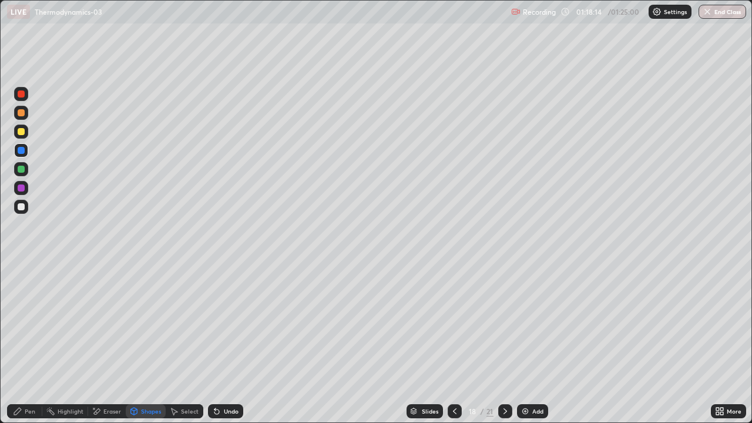
click at [20, 207] on div at bounding box center [21, 206] width 7 height 7
click at [37, 343] on div "Pen" at bounding box center [24, 411] width 35 height 14
click at [504, 343] on icon at bounding box center [504, 410] width 9 height 9
click at [20, 204] on div at bounding box center [21, 206] width 7 height 7
click at [24, 343] on div "Pen" at bounding box center [24, 411] width 35 height 14
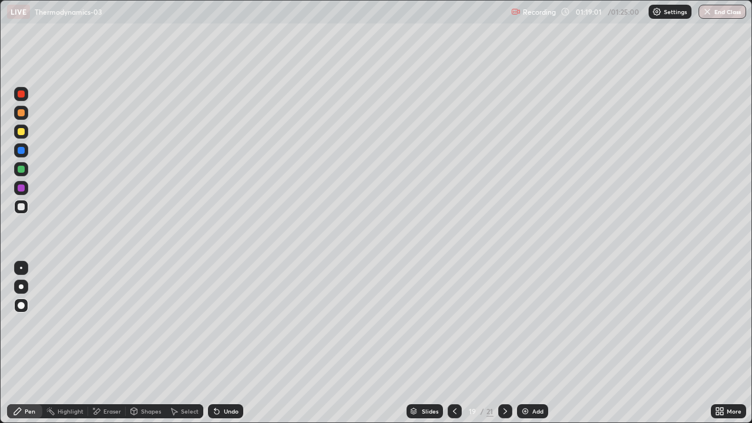
click at [143, 343] on div "Shapes" at bounding box center [151, 411] width 20 height 6
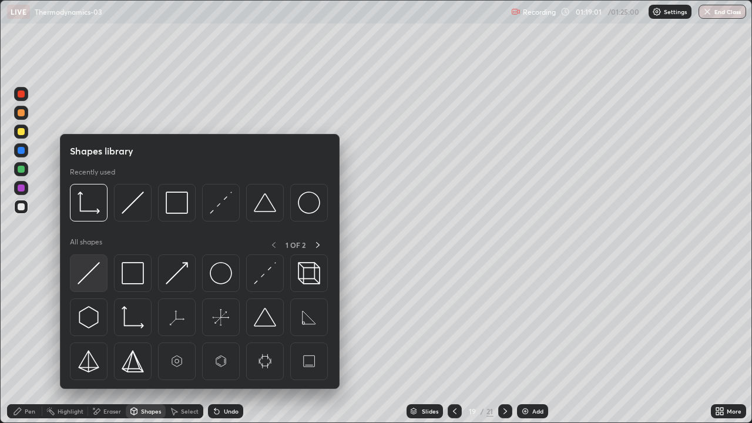
click at [90, 275] on img at bounding box center [89, 273] width 22 height 22
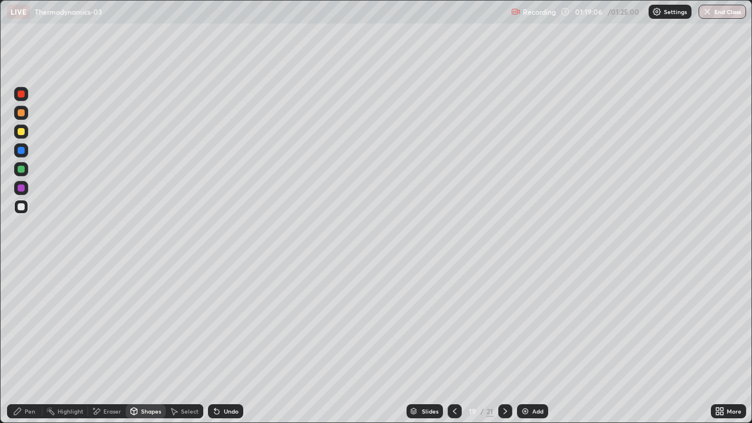
click at [24, 343] on div "Pen" at bounding box center [24, 411] width 35 height 14
click at [21, 170] on div at bounding box center [21, 169] width 7 height 7
click at [19, 151] on div at bounding box center [21, 150] width 7 height 7
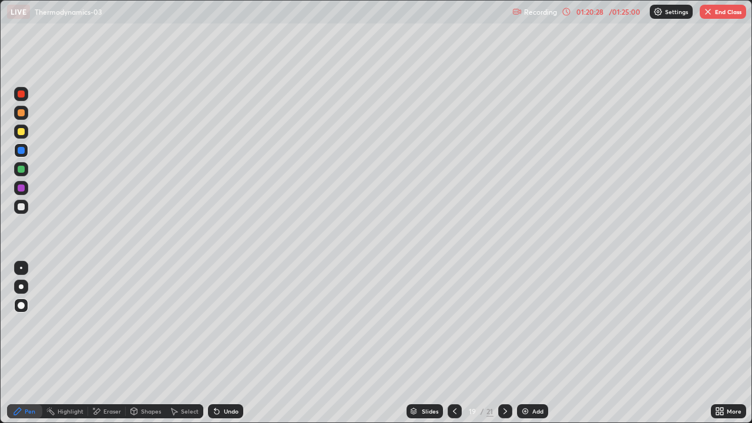
click at [19, 206] on div at bounding box center [21, 206] width 7 height 7
click at [96, 343] on icon at bounding box center [97, 411] width 6 height 6
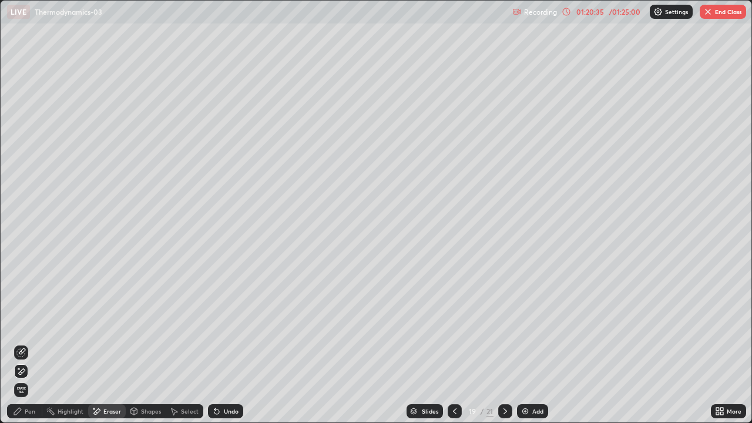
click at [24, 343] on icon at bounding box center [20, 352] width 9 height 9
click at [22, 343] on icon at bounding box center [20, 352] width 9 height 9
click at [22, 343] on div "Pen" at bounding box center [24, 411] width 35 height 14
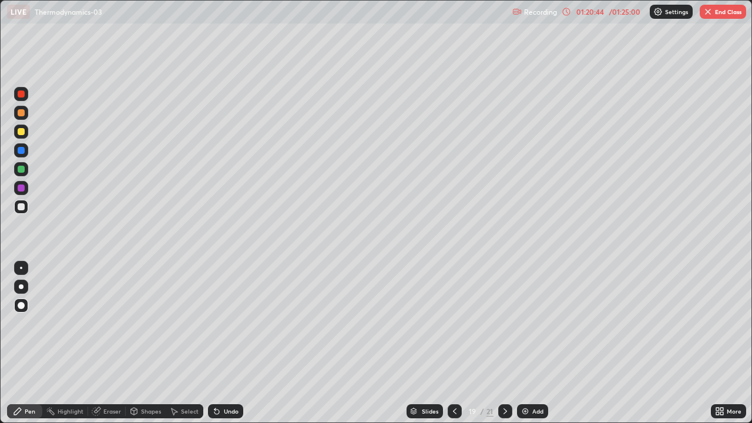
click at [24, 189] on div at bounding box center [21, 187] width 7 height 7
click at [20, 132] on div at bounding box center [21, 131] width 7 height 7
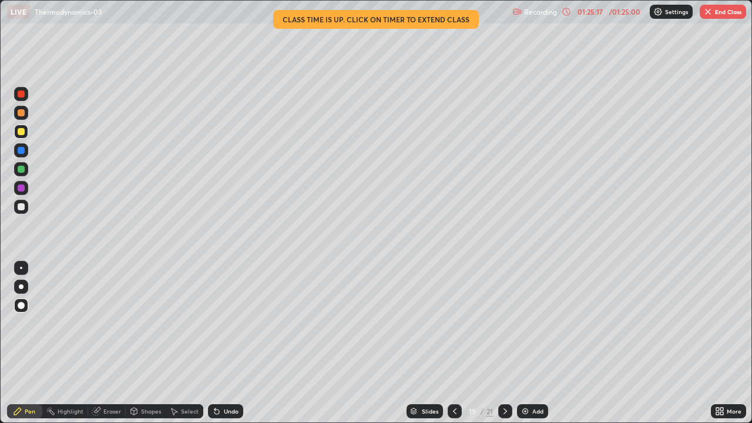
click at [20, 189] on div at bounding box center [21, 187] width 7 height 7
click at [711, 12] on img "button" at bounding box center [707, 11] width 9 height 9
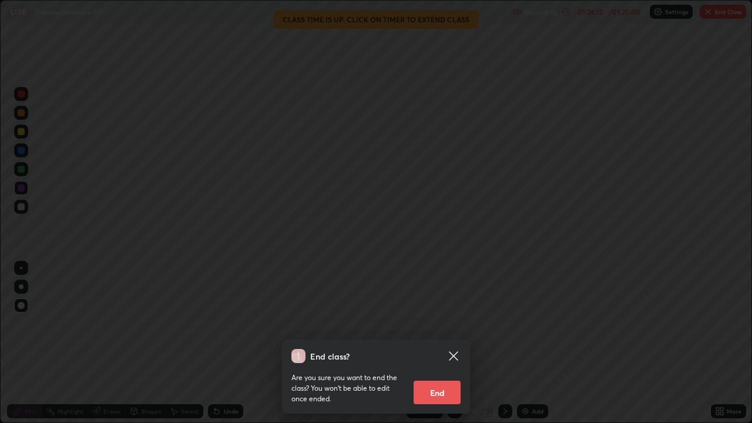
click at [443, 343] on button "End" at bounding box center [436, 392] width 47 height 23
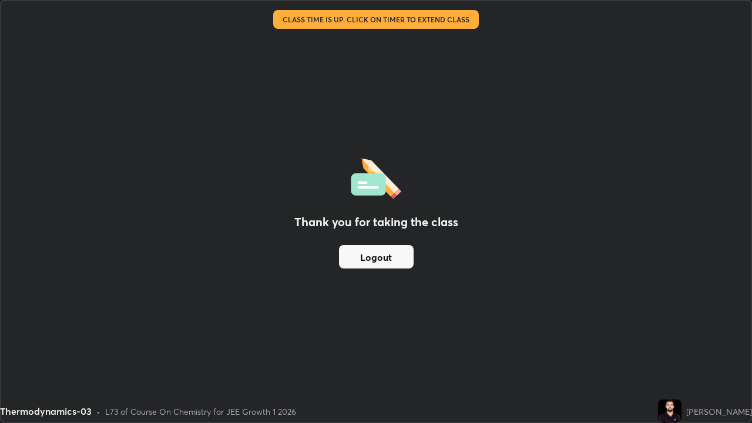
click at [388, 255] on button "Logout" at bounding box center [376, 256] width 75 height 23
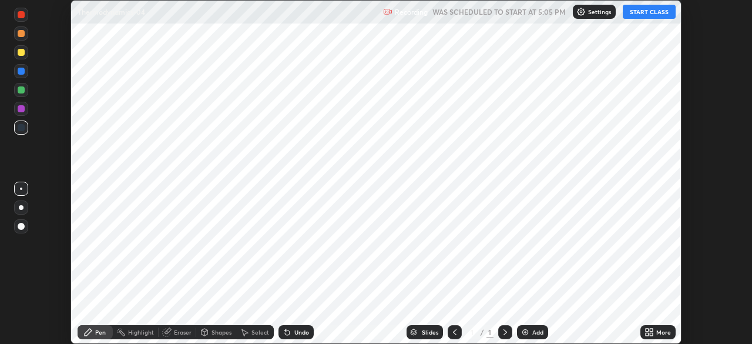
scroll to position [344, 751]
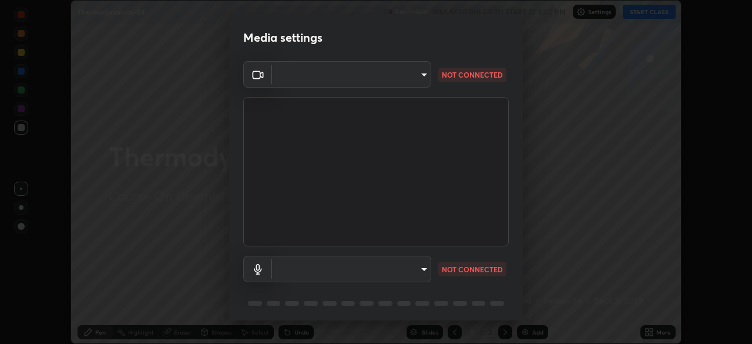
type input "6dd7f26dd43dc758996b1cf006e2949f7a02bee9d132d5f3f41e5eef0e7c266f"
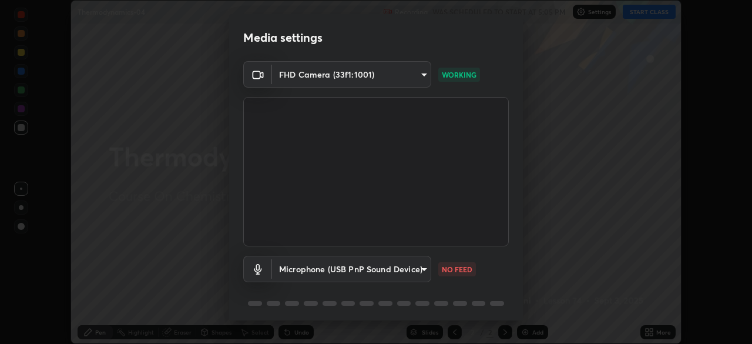
click at [418, 273] on body "Erase all Thermodynamics-04 Recording WAS SCHEDULED TO START AT 5:05 PM Setting…" at bounding box center [376, 172] width 752 height 344
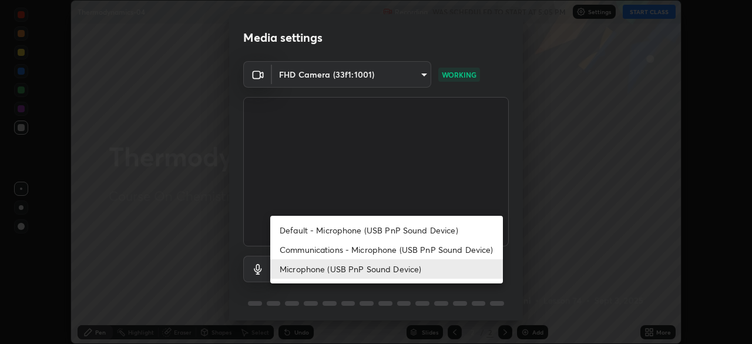
click at [417, 226] on li "Default - Microphone (USB PnP Sound Device)" at bounding box center [386, 229] width 233 height 19
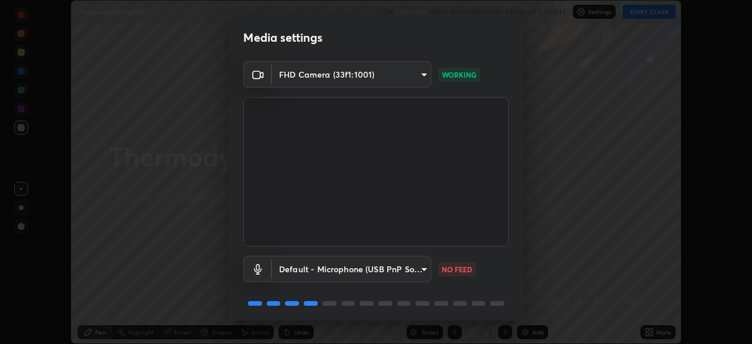
click at [413, 267] on body "Erase all Thermodynamics-04 Recording WAS SCHEDULED TO START AT 5:05 PM Setting…" at bounding box center [376, 172] width 752 height 344
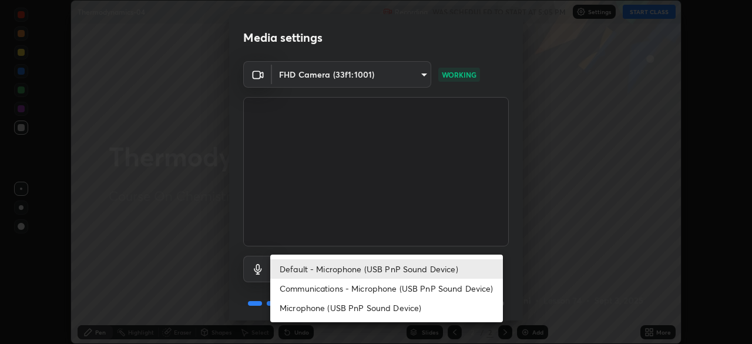
click at [413, 307] on li "Microphone (USB PnP Sound Device)" at bounding box center [386, 307] width 233 height 19
type input "0b0160ef504d69b7311302bd4c7d591407b4c814319dac9a1ab48f999c272d64"
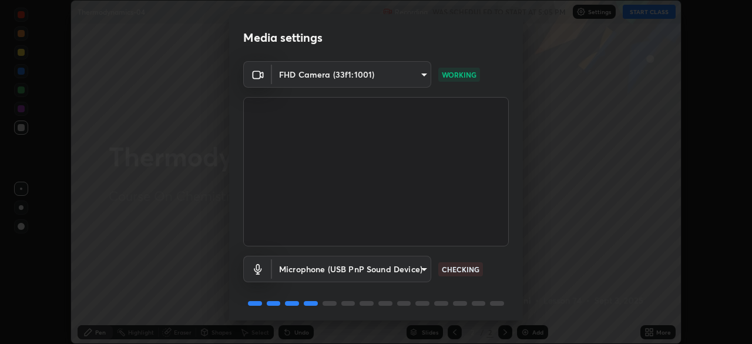
scroll to position [42, 0]
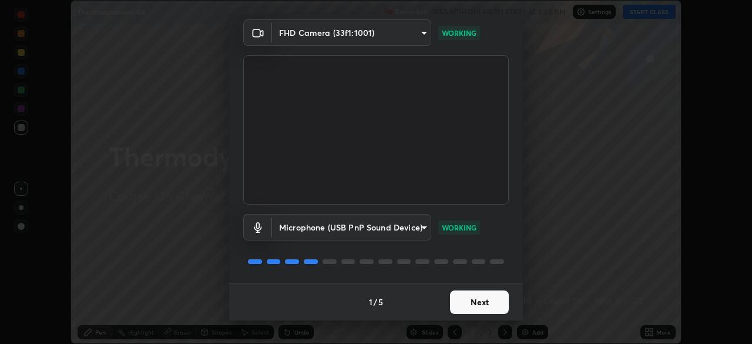
click at [482, 301] on button "Next" at bounding box center [479, 301] width 59 height 23
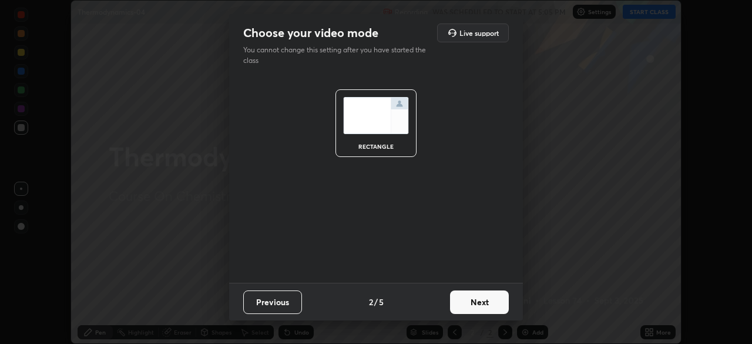
click at [483, 301] on button "Next" at bounding box center [479, 301] width 59 height 23
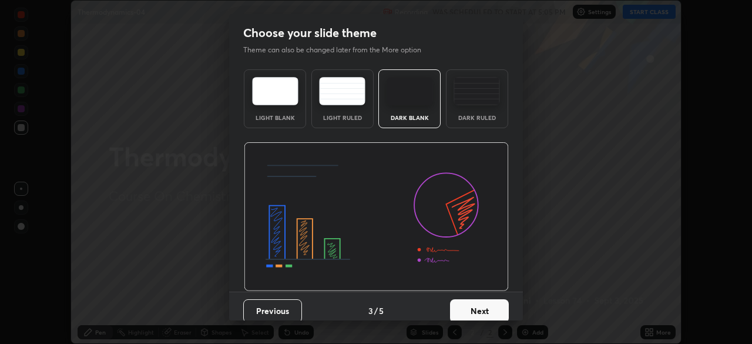
click at [476, 308] on button "Next" at bounding box center [479, 310] width 59 height 23
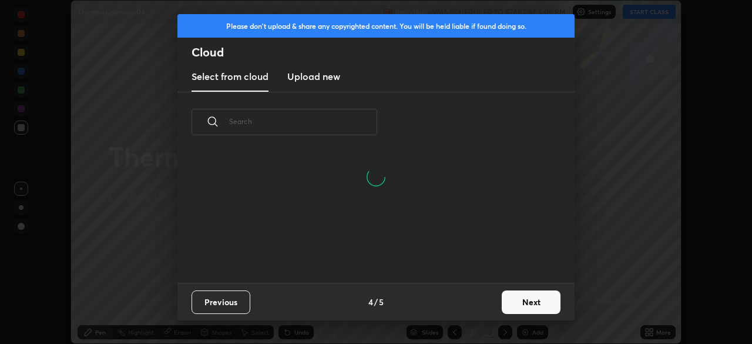
click at [526, 302] on button "Next" at bounding box center [531, 301] width 59 height 23
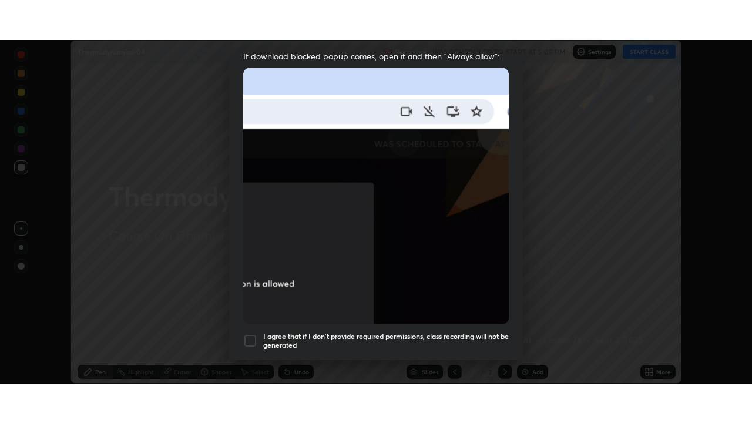
scroll to position [281, 0]
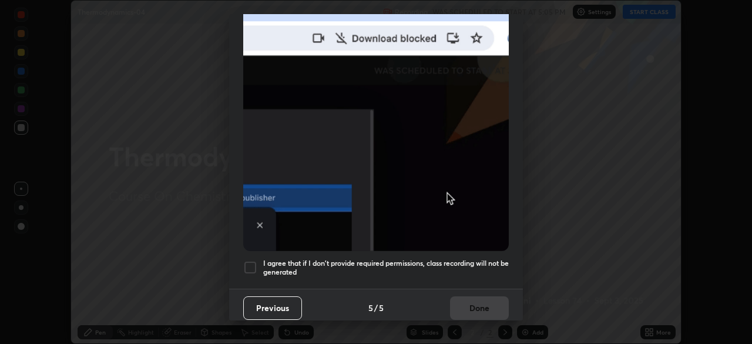
click at [250, 264] on div at bounding box center [250, 267] width 14 height 14
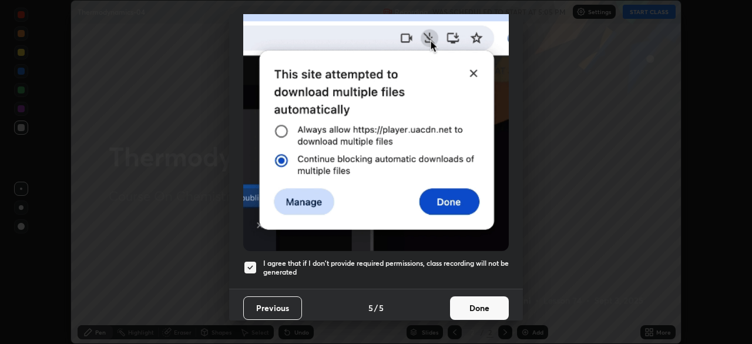
click at [465, 298] on button "Done" at bounding box center [479, 307] width 59 height 23
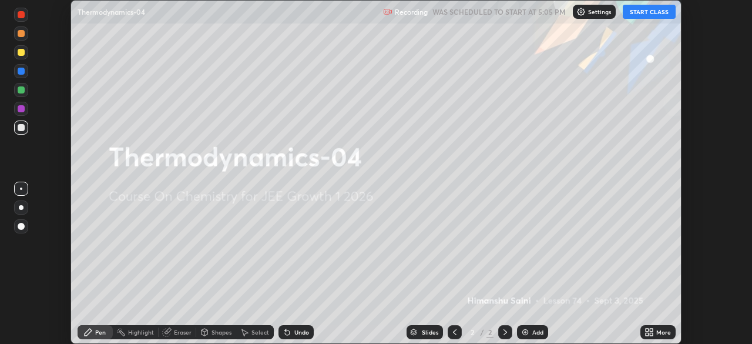
click at [651, 329] on icon at bounding box center [651, 329] width 3 height 3
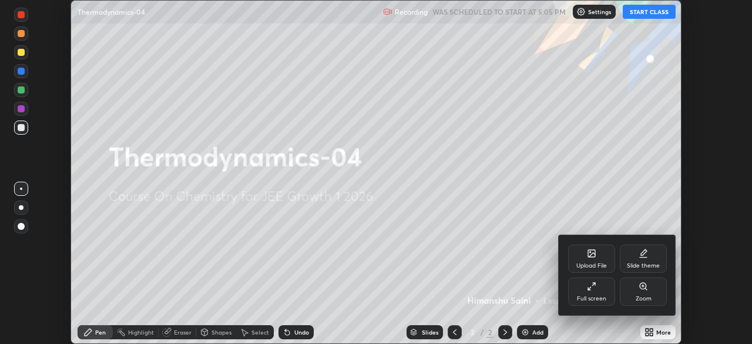
click at [593, 297] on div "Full screen" at bounding box center [591, 298] width 29 height 6
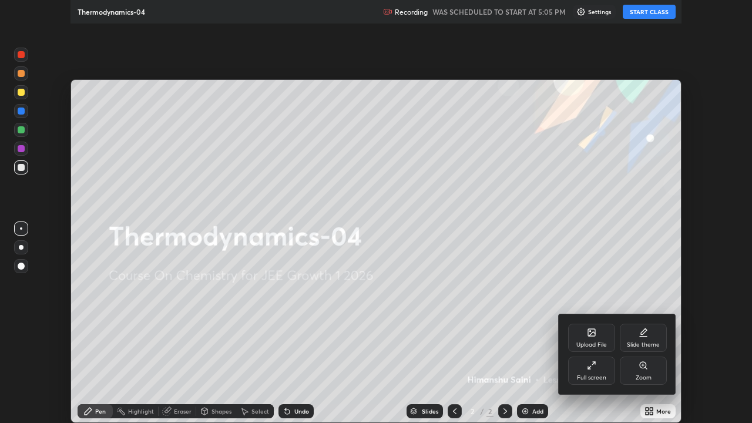
scroll to position [423, 752]
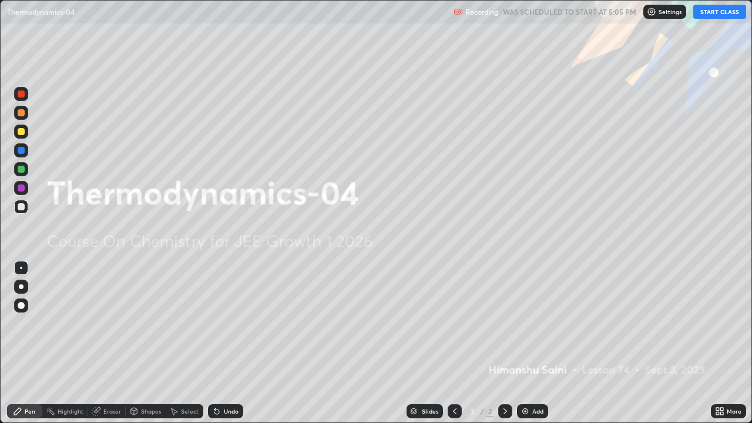
click at [725, 8] on button "START CLASS" at bounding box center [719, 12] width 53 height 14
click at [530, 343] on div "Add" at bounding box center [532, 411] width 31 height 14
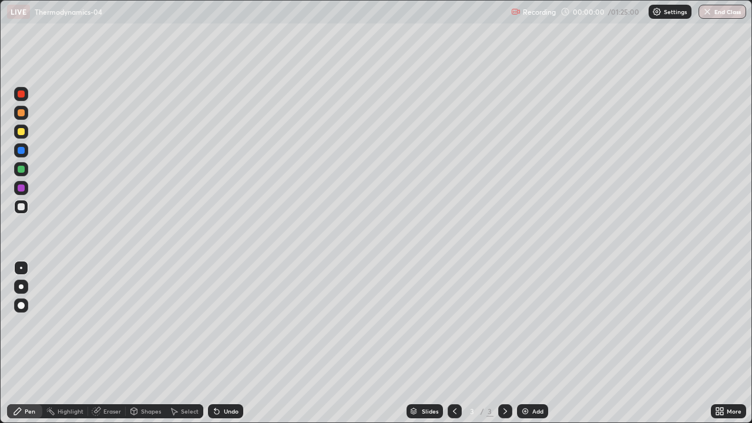
click at [22, 309] on div at bounding box center [21, 305] width 14 height 14
click at [23, 343] on div "Pen" at bounding box center [24, 411] width 35 height 14
click at [19, 128] on div at bounding box center [21, 131] width 7 height 7
click at [455, 343] on icon at bounding box center [454, 410] width 9 height 9
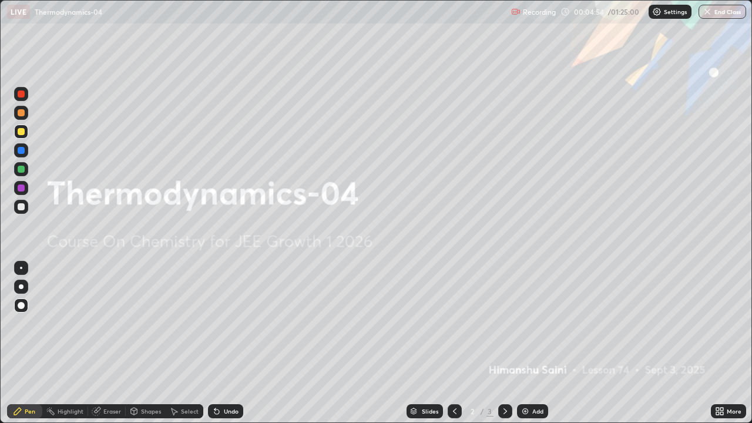
click at [502, 343] on icon at bounding box center [504, 410] width 9 height 9
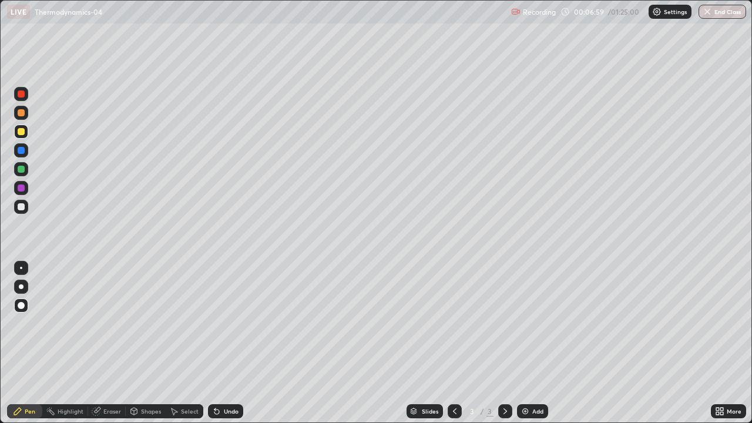
click at [20, 213] on div at bounding box center [21, 207] width 14 height 14
click at [111, 343] on div "Eraser" at bounding box center [107, 411] width 38 height 14
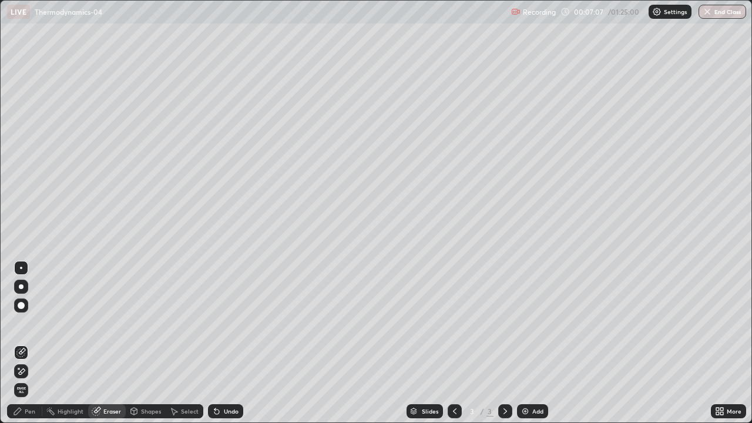
click at [27, 343] on div "Pen" at bounding box center [24, 411] width 35 height 14
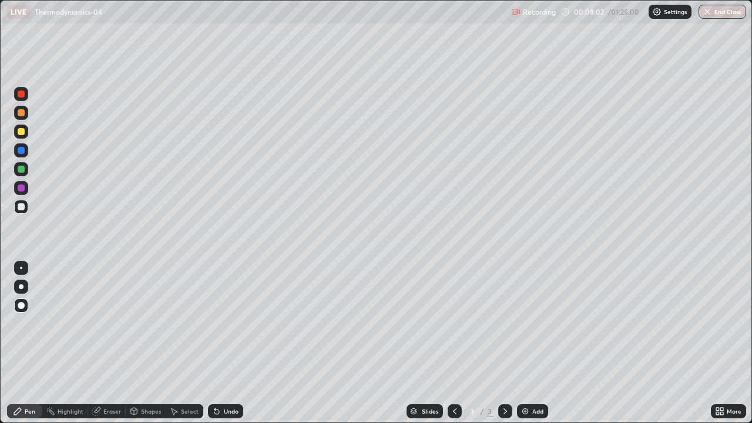
click at [224, 343] on div "Undo" at bounding box center [231, 411] width 15 height 6
click at [221, 343] on div "Undo" at bounding box center [225, 411] width 35 height 14
click at [31, 343] on div "Pen" at bounding box center [30, 411] width 11 height 6
click at [18, 189] on div at bounding box center [21, 187] width 7 height 7
click at [16, 152] on div at bounding box center [21, 150] width 14 height 14
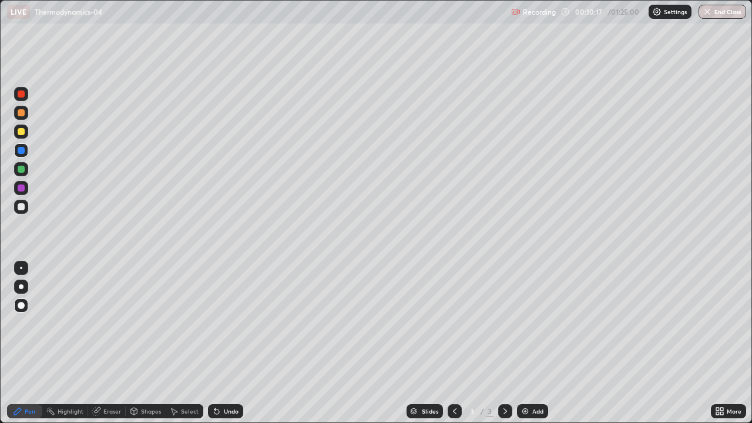
click at [230, 343] on div "Undo" at bounding box center [231, 411] width 15 height 6
click at [532, 343] on div "Add" at bounding box center [537, 411] width 11 height 6
click at [23, 207] on div at bounding box center [21, 206] width 7 height 7
click at [534, 343] on div "Add" at bounding box center [537, 411] width 11 height 6
click at [25, 343] on div "Pen" at bounding box center [30, 411] width 11 height 6
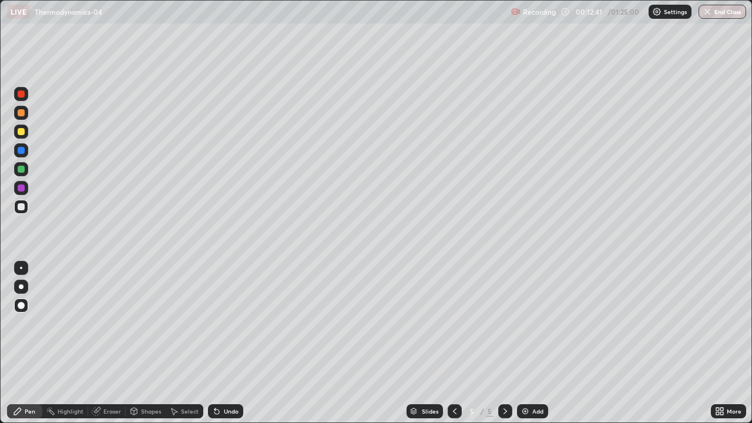
click at [21, 171] on div at bounding box center [21, 169] width 7 height 7
click at [453, 343] on icon at bounding box center [455, 411] width 4 height 6
click at [503, 343] on icon at bounding box center [505, 411] width 4 height 6
click at [22, 211] on div at bounding box center [21, 207] width 14 height 14
click at [20, 188] on div at bounding box center [21, 187] width 7 height 7
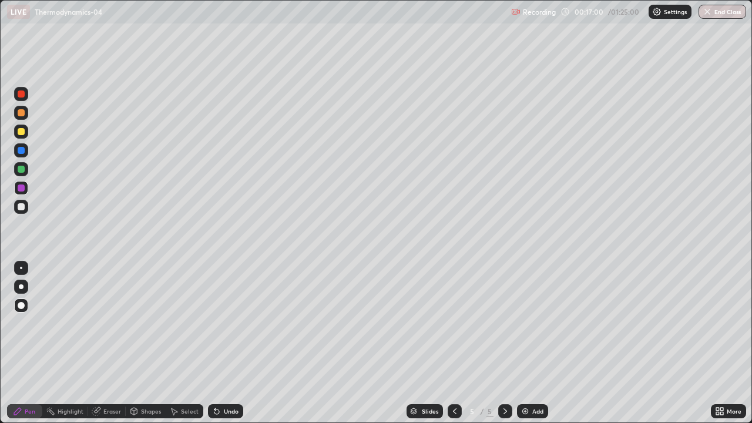
click at [21, 164] on div at bounding box center [21, 169] width 14 height 14
click at [533, 343] on div "Add" at bounding box center [537, 411] width 11 height 6
click at [20, 207] on div at bounding box center [21, 206] width 7 height 7
click at [25, 343] on div "Pen" at bounding box center [30, 411] width 11 height 6
click at [19, 187] on div at bounding box center [21, 187] width 7 height 7
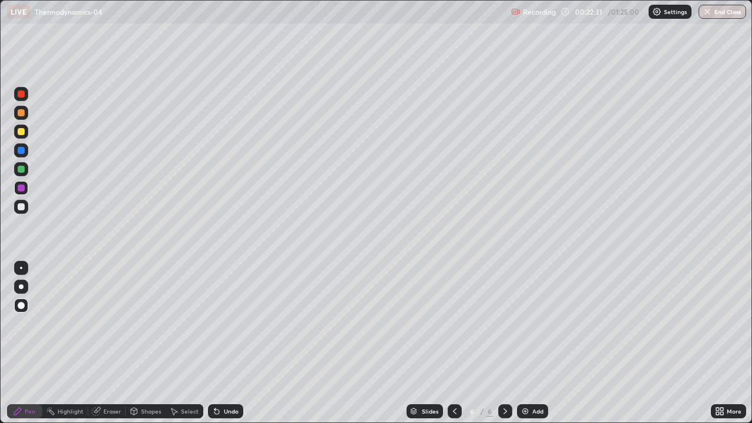
click at [528, 343] on img at bounding box center [524, 410] width 9 height 9
click at [21, 210] on div at bounding box center [21, 206] width 7 height 7
click at [22, 343] on icon at bounding box center [17, 410] width 9 height 9
click at [526, 343] on img at bounding box center [524, 410] width 9 height 9
click at [532, 343] on div "Add" at bounding box center [537, 411] width 11 height 6
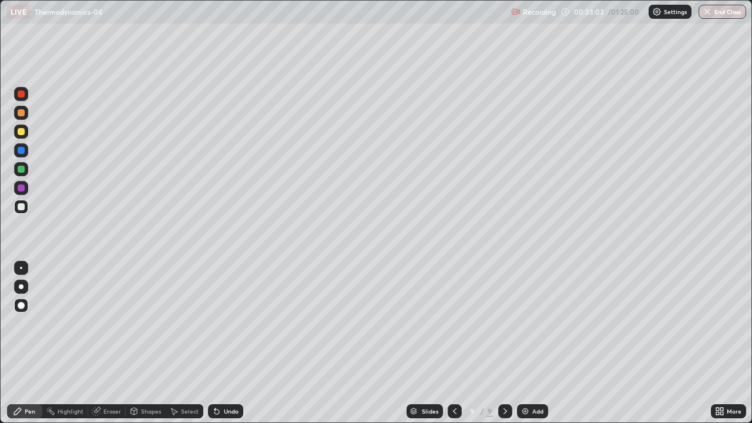
click at [453, 343] on icon at bounding box center [454, 410] width 9 height 9
click at [504, 343] on icon at bounding box center [504, 410] width 9 height 9
click at [453, 343] on icon at bounding box center [454, 410] width 9 height 9
click at [20, 309] on div at bounding box center [21, 305] width 14 height 14
click at [455, 343] on icon at bounding box center [454, 410] width 9 height 9
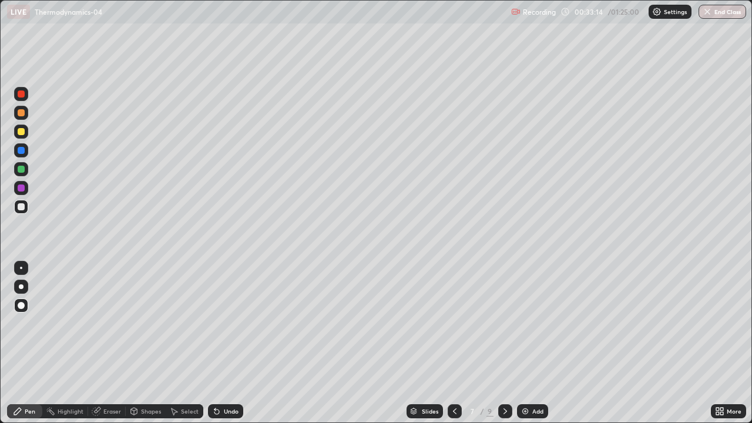
click at [504, 343] on icon at bounding box center [504, 410] width 9 height 9
click at [526, 343] on img at bounding box center [524, 410] width 9 height 9
click at [20, 343] on icon at bounding box center [17, 411] width 7 height 7
click at [19, 206] on div at bounding box center [21, 206] width 7 height 7
click at [16, 133] on div at bounding box center [21, 132] width 14 height 14
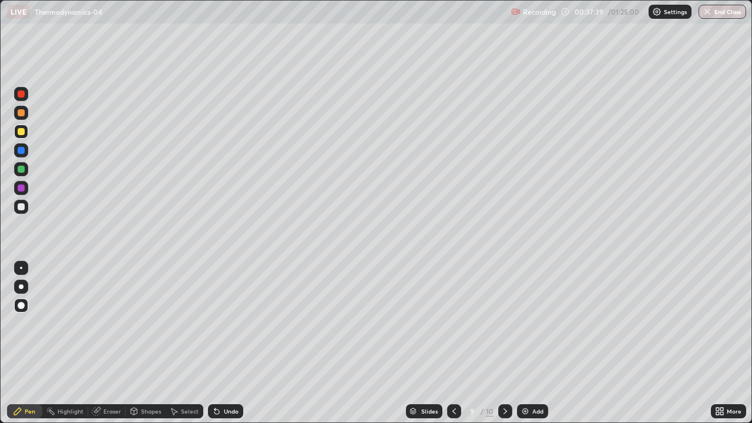
click at [20, 113] on div at bounding box center [21, 112] width 7 height 7
click at [227, 343] on div "Undo" at bounding box center [231, 411] width 15 height 6
click at [224, 343] on div "Undo" at bounding box center [225, 411] width 35 height 14
click at [221, 343] on div "Undo" at bounding box center [225, 411] width 35 height 14
click at [220, 343] on div "Undo" at bounding box center [225, 411] width 35 height 14
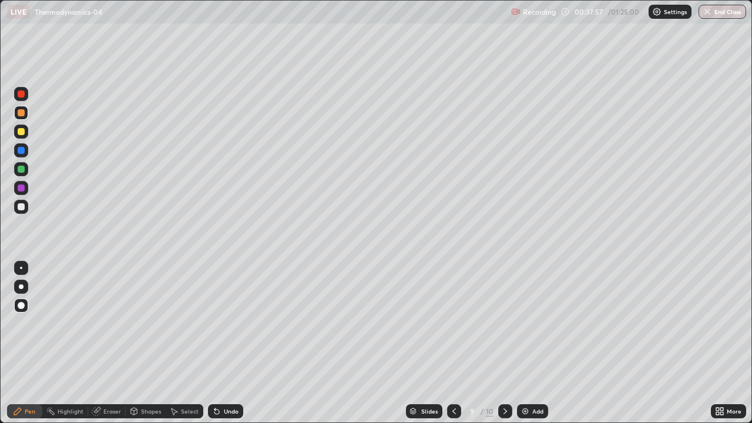
click at [220, 343] on div "Undo" at bounding box center [225, 411] width 35 height 14
click at [223, 343] on div "Undo" at bounding box center [225, 411] width 35 height 14
click at [220, 343] on div "Undo" at bounding box center [225, 411] width 35 height 14
click at [223, 343] on div "Undo" at bounding box center [225, 411] width 35 height 14
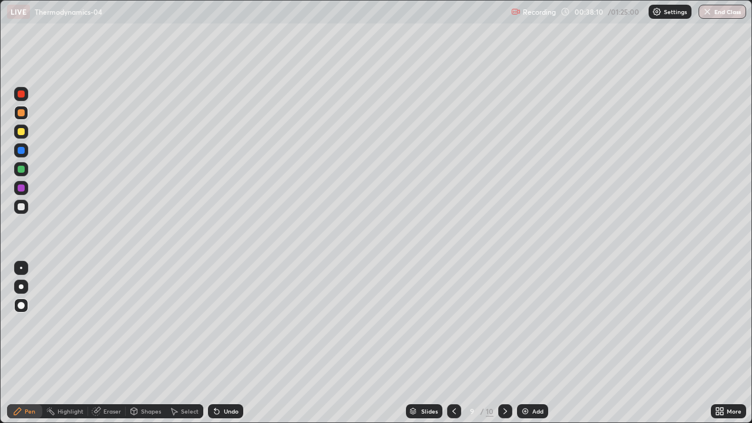
click at [224, 343] on div "Undo" at bounding box center [231, 411] width 15 height 6
click at [19, 191] on div at bounding box center [21, 187] width 7 height 7
click at [21, 306] on div at bounding box center [21, 305] width 7 height 7
click at [18, 207] on div at bounding box center [21, 206] width 7 height 7
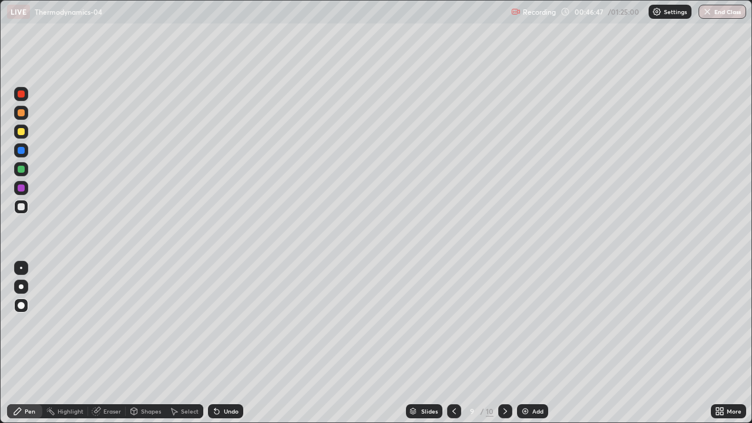
click at [23, 343] on div "Pen" at bounding box center [24, 411] width 35 height 14
click at [19, 204] on div at bounding box center [21, 206] width 7 height 7
click at [18, 170] on div at bounding box center [21, 169] width 7 height 7
click at [219, 343] on div "Undo" at bounding box center [225, 411] width 35 height 14
click at [233, 343] on div "Undo" at bounding box center [231, 411] width 15 height 6
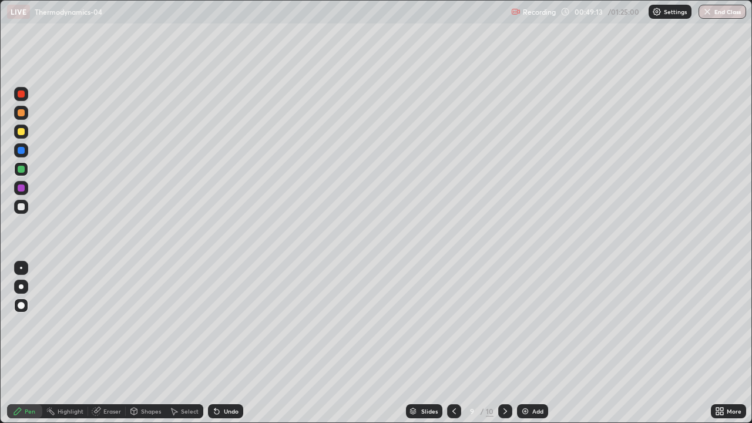
click at [532, 343] on div "Add" at bounding box center [537, 411] width 11 height 6
click at [19, 204] on div at bounding box center [21, 206] width 7 height 7
click at [458, 343] on div at bounding box center [455, 411] width 14 height 14
click at [25, 343] on div "Pen" at bounding box center [30, 411] width 11 height 6
click at [18, 207] on div at bounding box center [21, 206] width 7 height 7
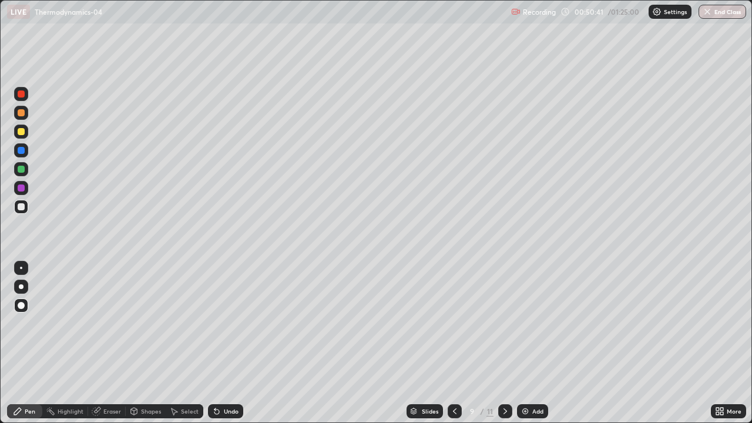
click at [16, 149] on div at bounding box center [21, 150] width 14 height 14
click at [18, 134] on div at bounding box center [21, 131] width 7 height 7
click at [453, 343] on icon at bounding box center [454, 410] width 9 height 9
click at [502, 343] on icon at bounding box center [504, 410] width 9 height 9
click at [530, 343] on div "Add" at bounding box center [532, 411] width 31 height 14
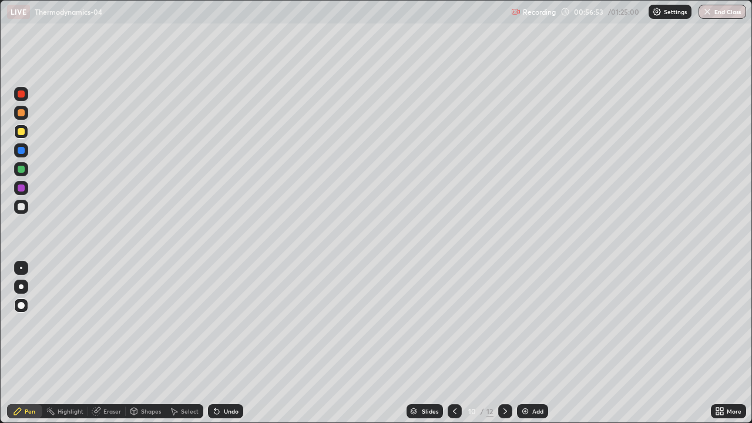
click at [19, 205] on div at bounding box center [21, 206] width 7 height 7
click at [28, 343] on div "Pen" at bounding box center [24, 411] width 35 height 14
click at [33, 343] on div "Pen" at bounding box center [30, 411] width 11 height 6
click at [22, 202] on div at bounding box center [21, 207] width 14 height 14
click at [23, 186] on div at bounding box center [21, 187] width 7 height 7
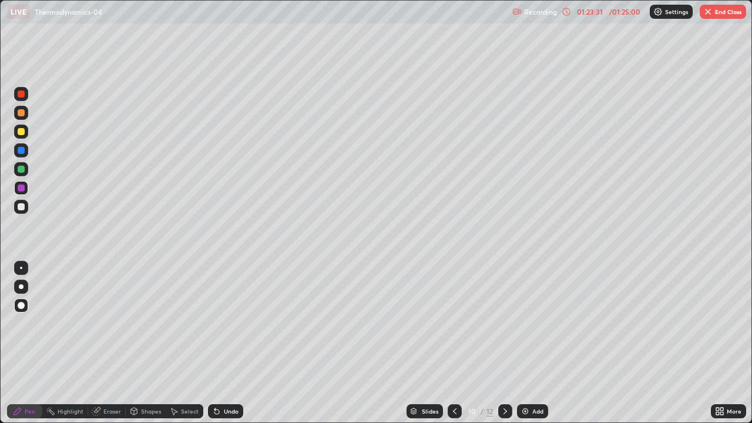
click at [233, 343] on div "Undo" at bounding box center [225, 411] width 35 height 14
click at [23, 206] on div at bounding box center [21, 206] width 7 height 7
click at [725, 16] on button "End Class" at bounding box center [722, 12] width 46 height 14
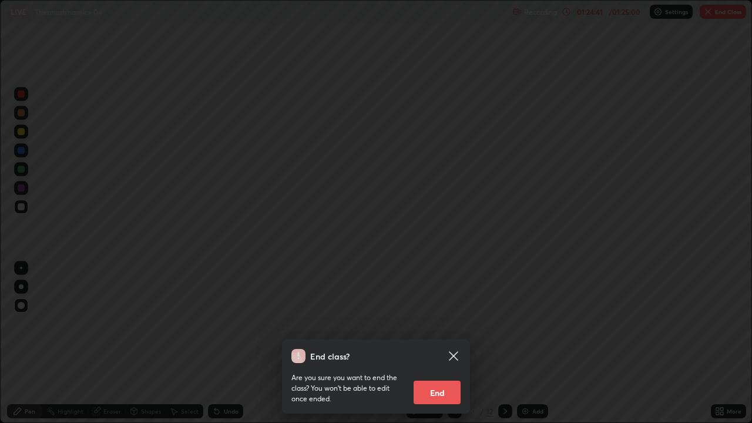
click at [446, 343] on button "End" at bounding box center [436, 392] width 47 height 23
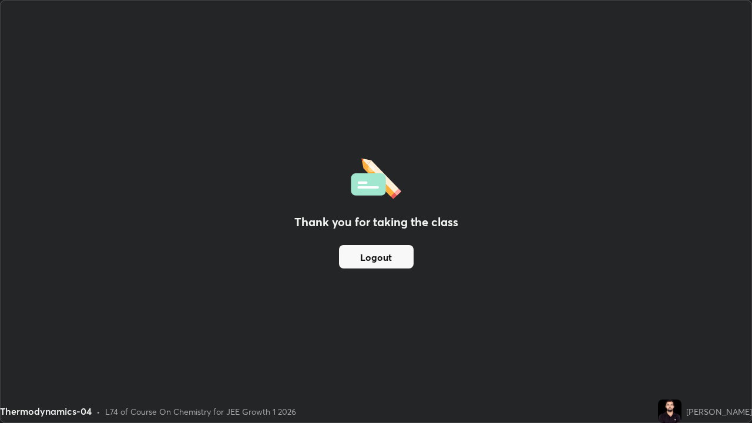
click at [388, 256] on button "Logout" at bounding box center [376, 256] width 75 height 23
